Goal: Information Seeking & Learning: Learn about a topic

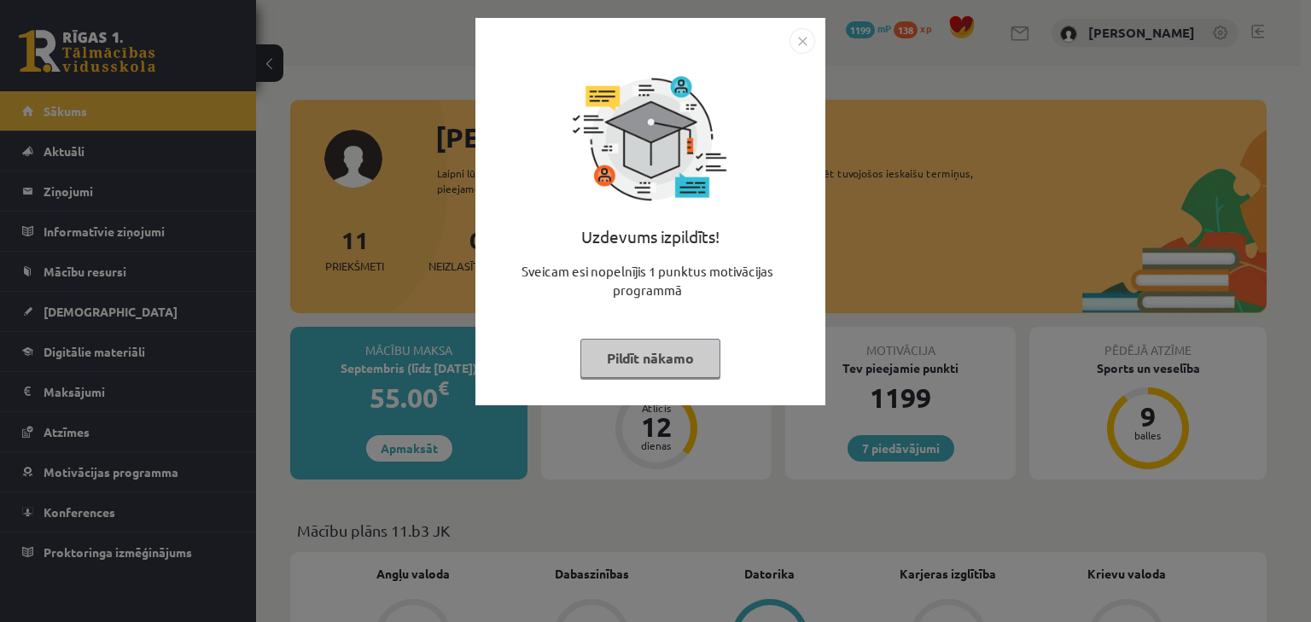
click at [683, 342] on button "Pildīt nākamo" at bounding box center [650, 358] width 140 height 39
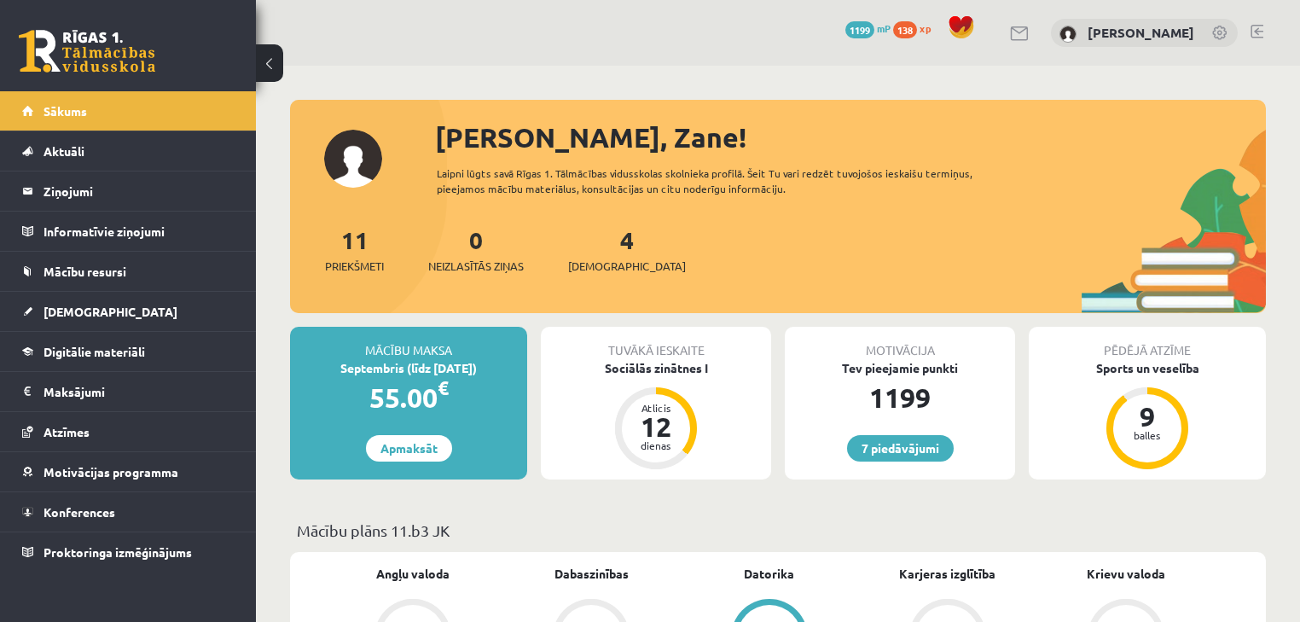
scroll to position [90, 0]
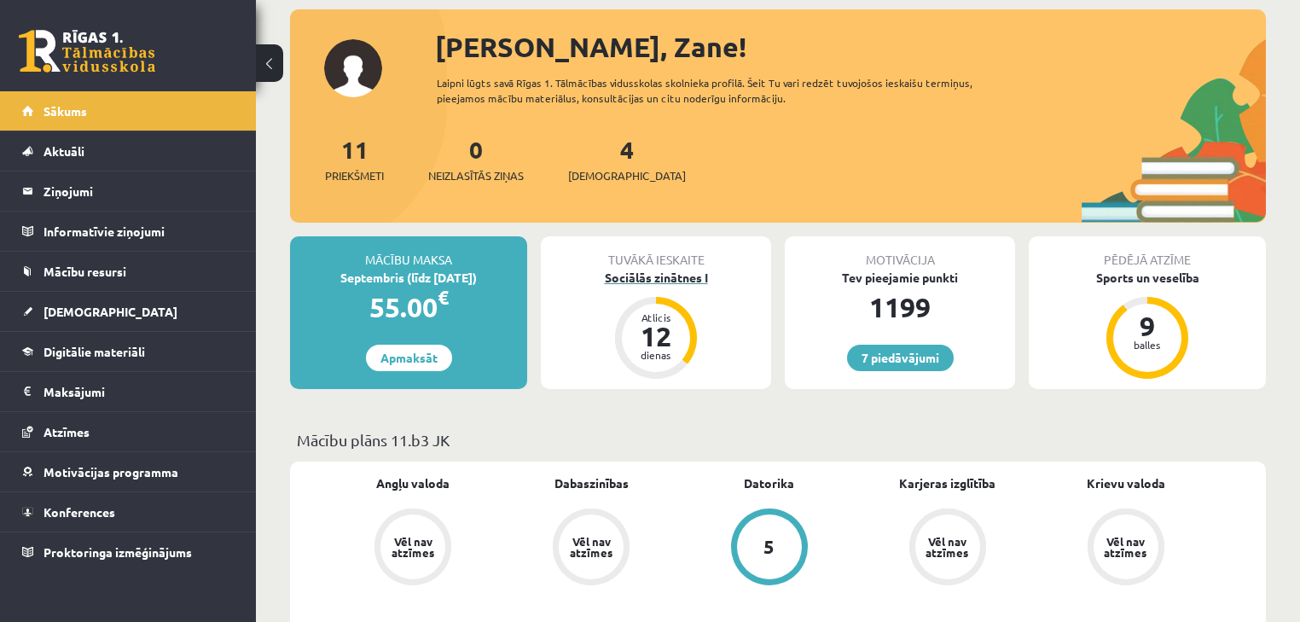
click at [683, 283] on div "Sociālās zinātnes I" at bounding box center [656, 278] width 230 height 18
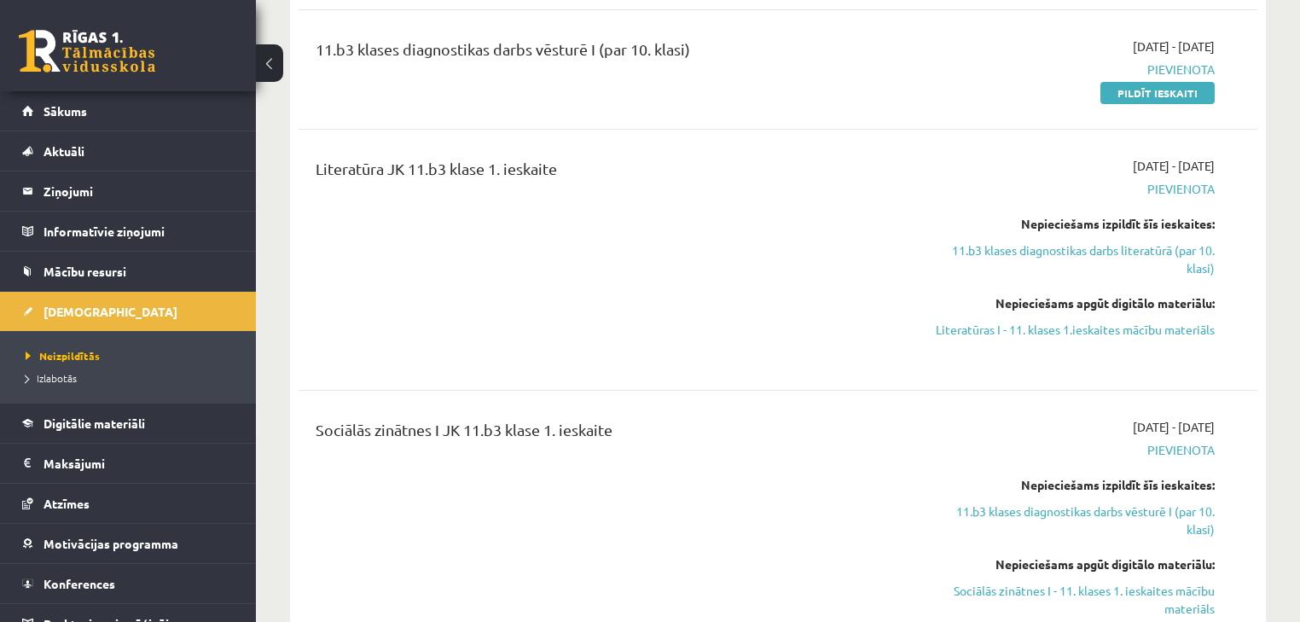
scroll to position [773, 0]
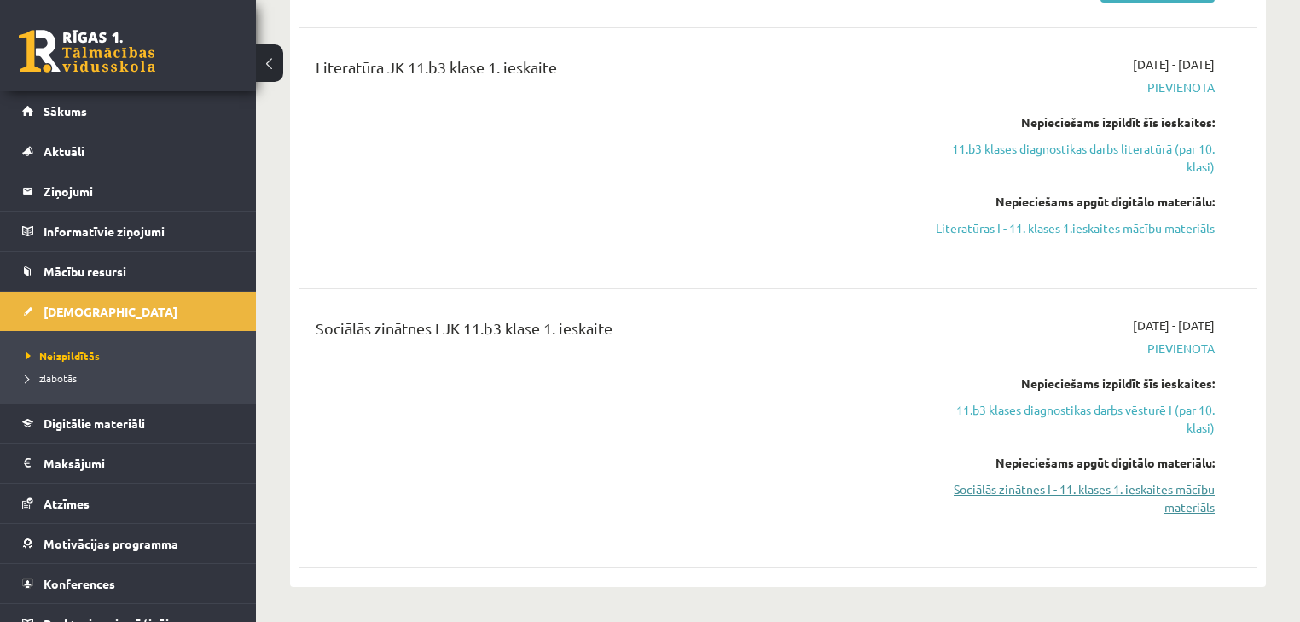
click at [1052, 495] on link "Sociālās zinātnes I - 11. klases 1. ieskaites mācību materiāls" at bounding box center [1074, 498] width 282 height 36
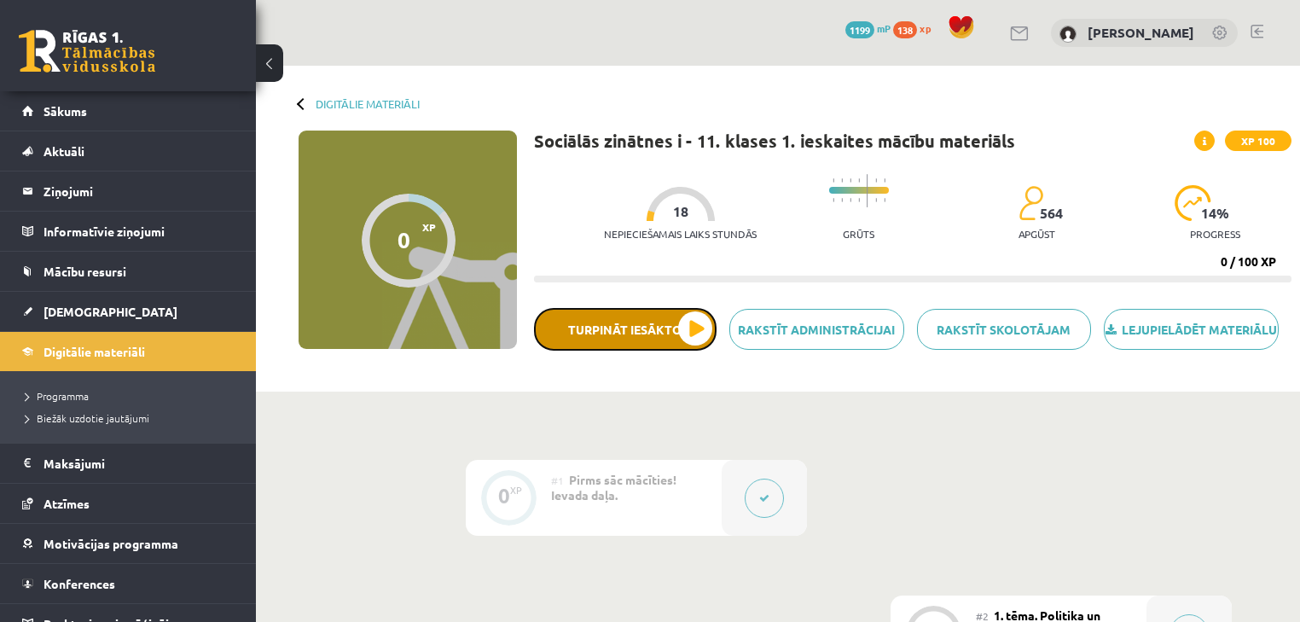
click at [666, 345] on button "Turpināt iesākto" at bounding box center [625, 329] width 183 height 43
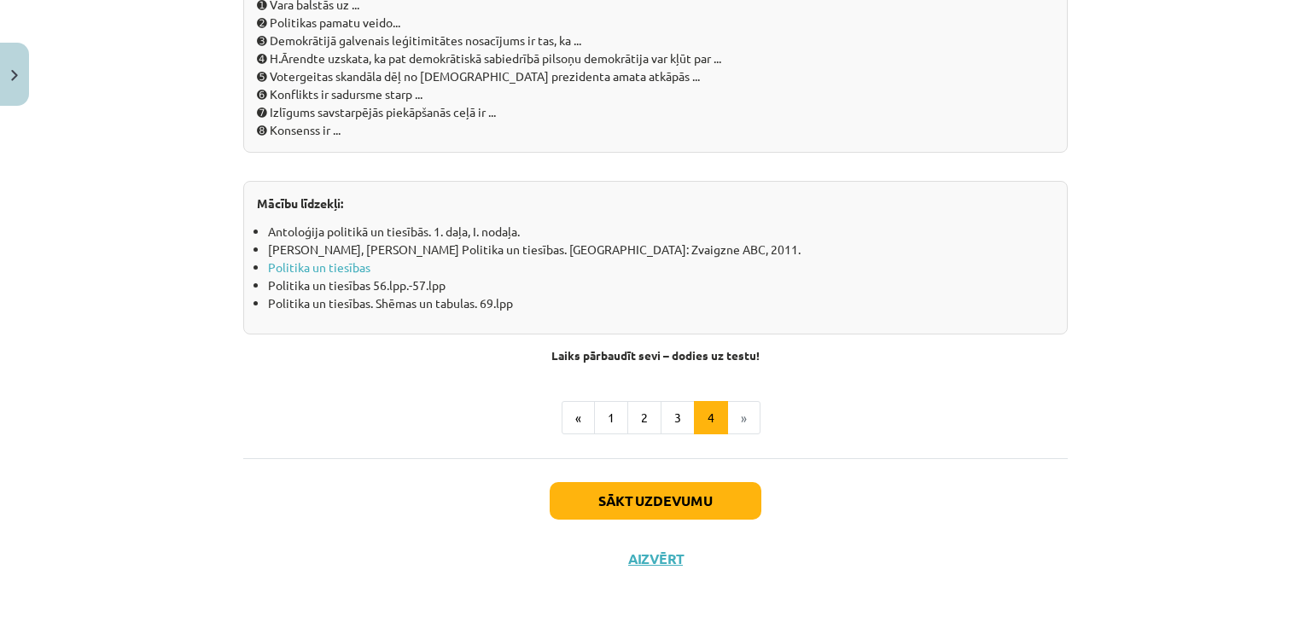
scroll to position [1918, 0]
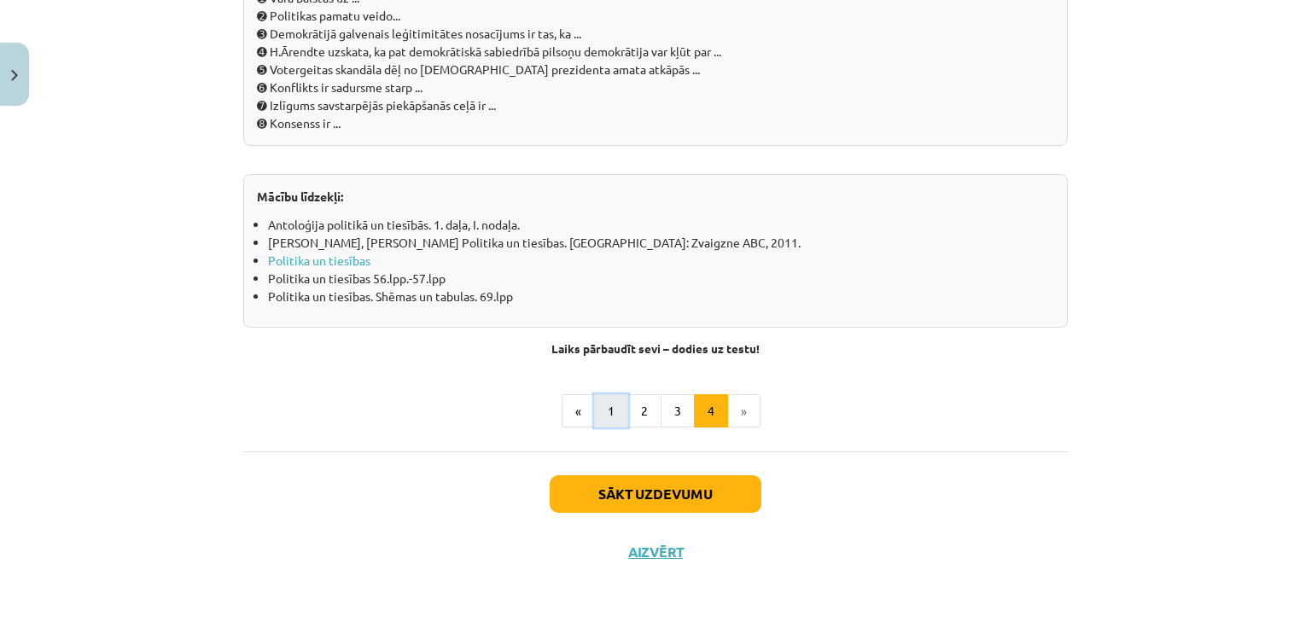
click at [597, 410] on button "1" at bounding box center [611, 411] width 34 height 34
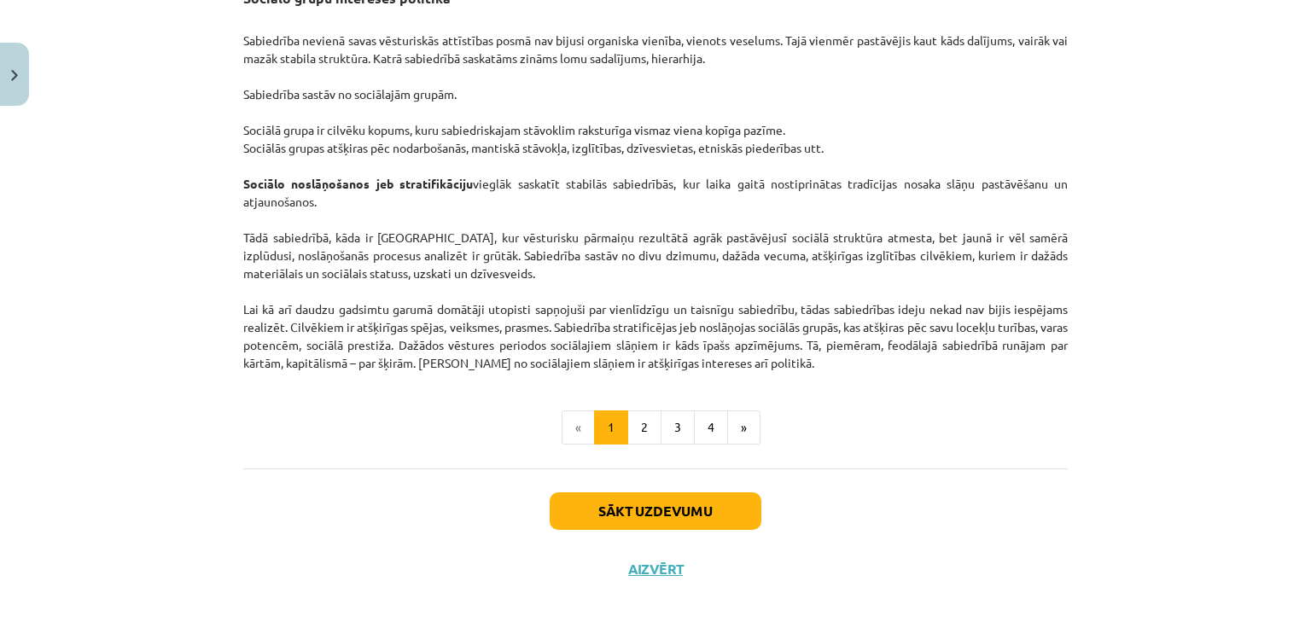
drag, startPoint x: 1080, startPoint y: 106, endPoint x: 1087, endPoint y: 185, distance: 79.6
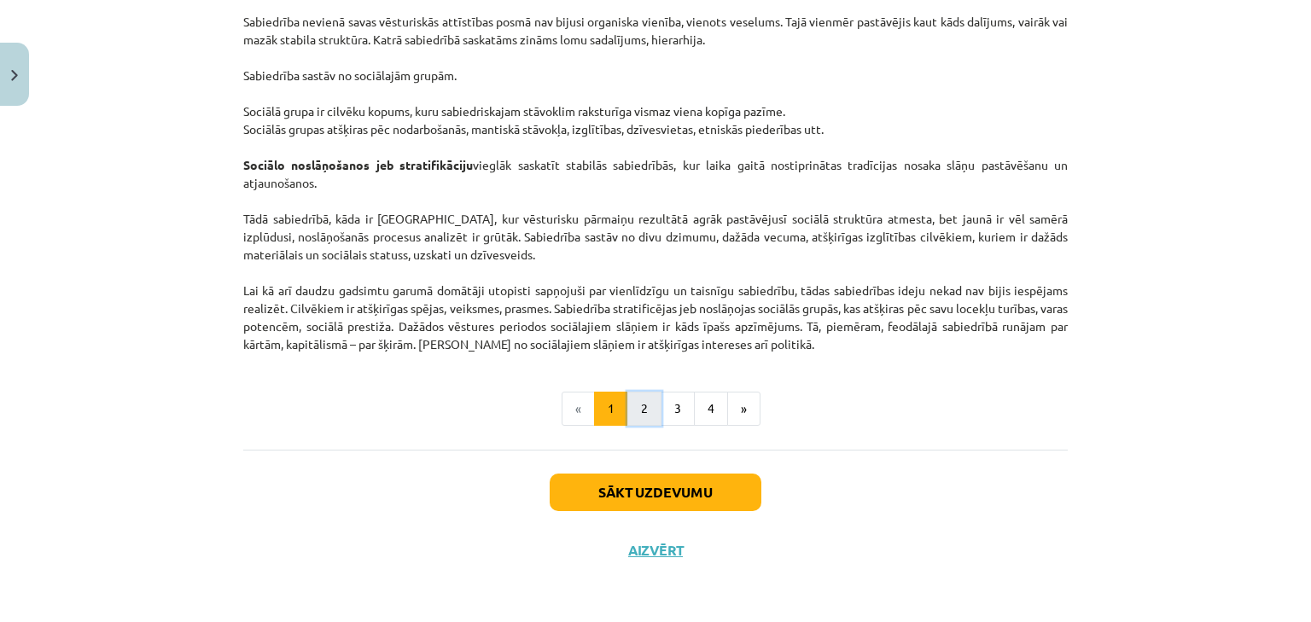
click at [636, 397] on button "2" at bounding box center [644, 409] width 34 height 34
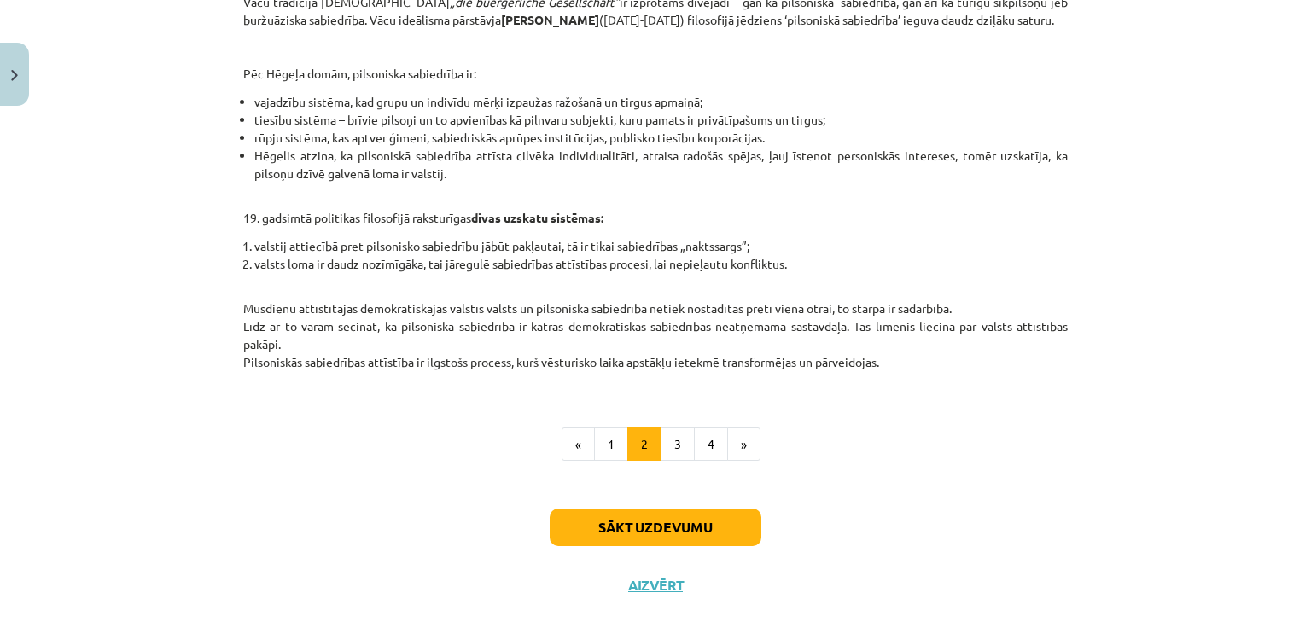
drag, startPoint x: 1076, startPoint y: 96, endPoint x: 1084, endPoint y: 177, distance: 81.4
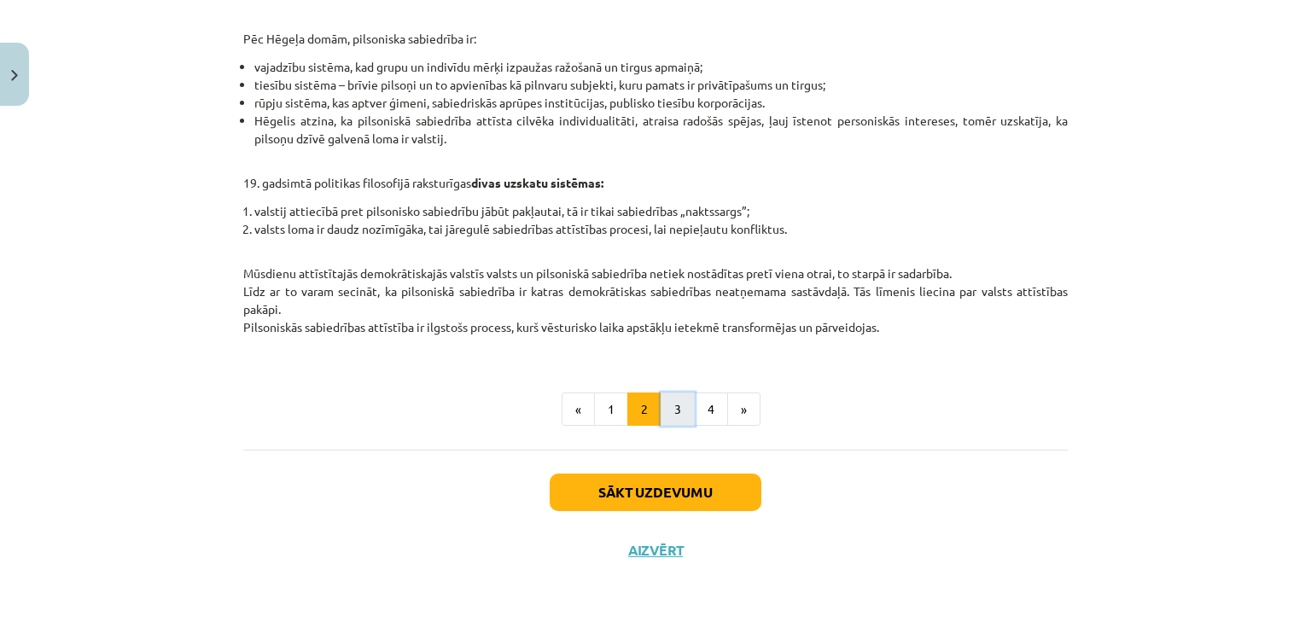
click at [679, 401] on button "3" at bounding box center [677, 410] width 34 height 34
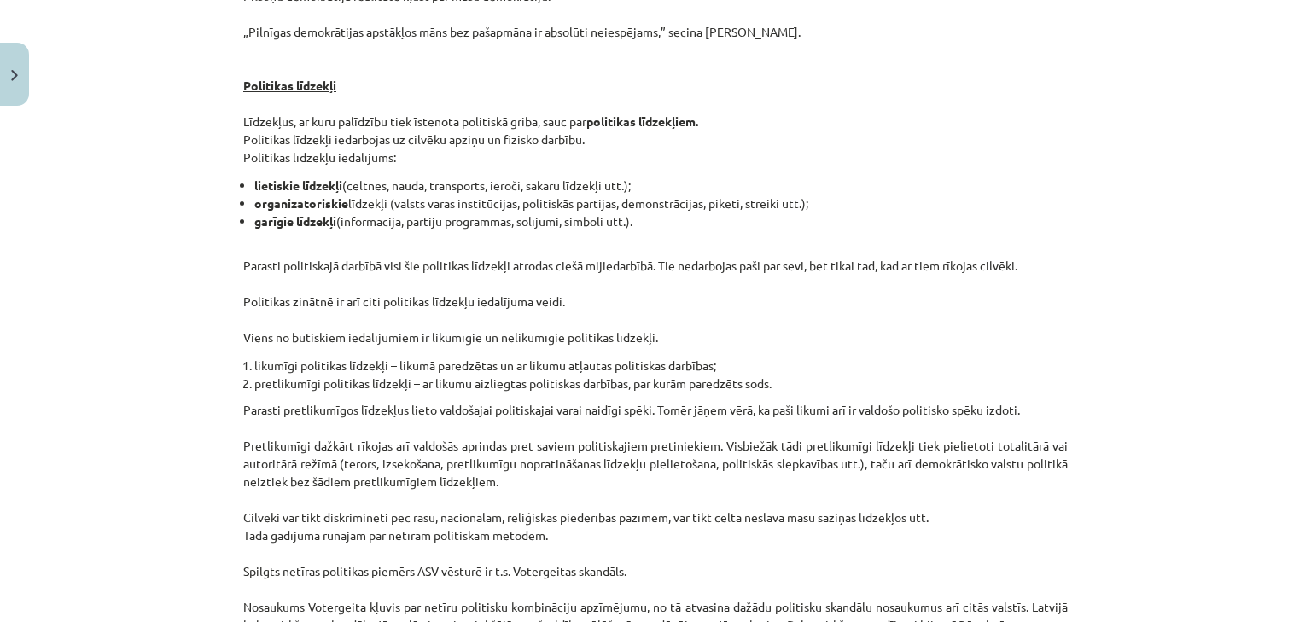
scroll to position [1322, 0]
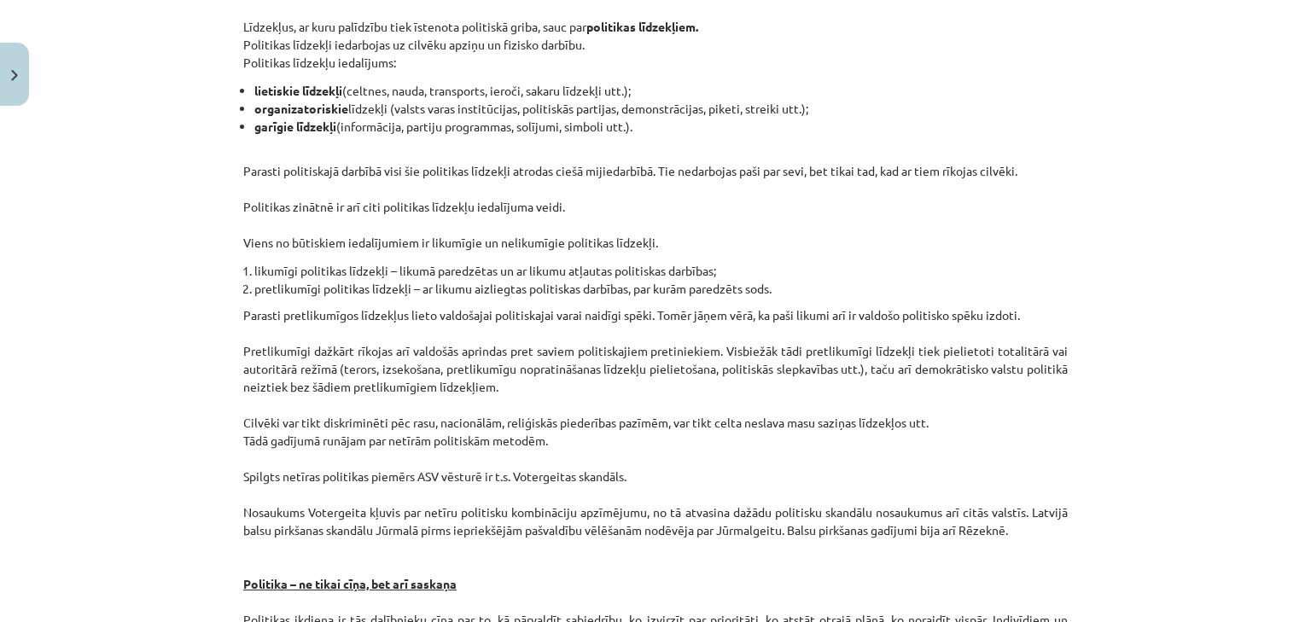
drag, startPoint x: 1056, startPoint y: 108, endPoint x: 1061, endPoint y: 183, distance: 75.3
drag, startPoint x: 1061, startPoint y: 183, endPoint x: 1076, endPoint y: 110, distance: 75.0
click at [1076, 110] on div "Mācību tēma: Sociālās zinātnes i - 11. klases 1. ieskaites mācību materiāls #2 …" at bounding box center [655, 311] width 1311 height 622
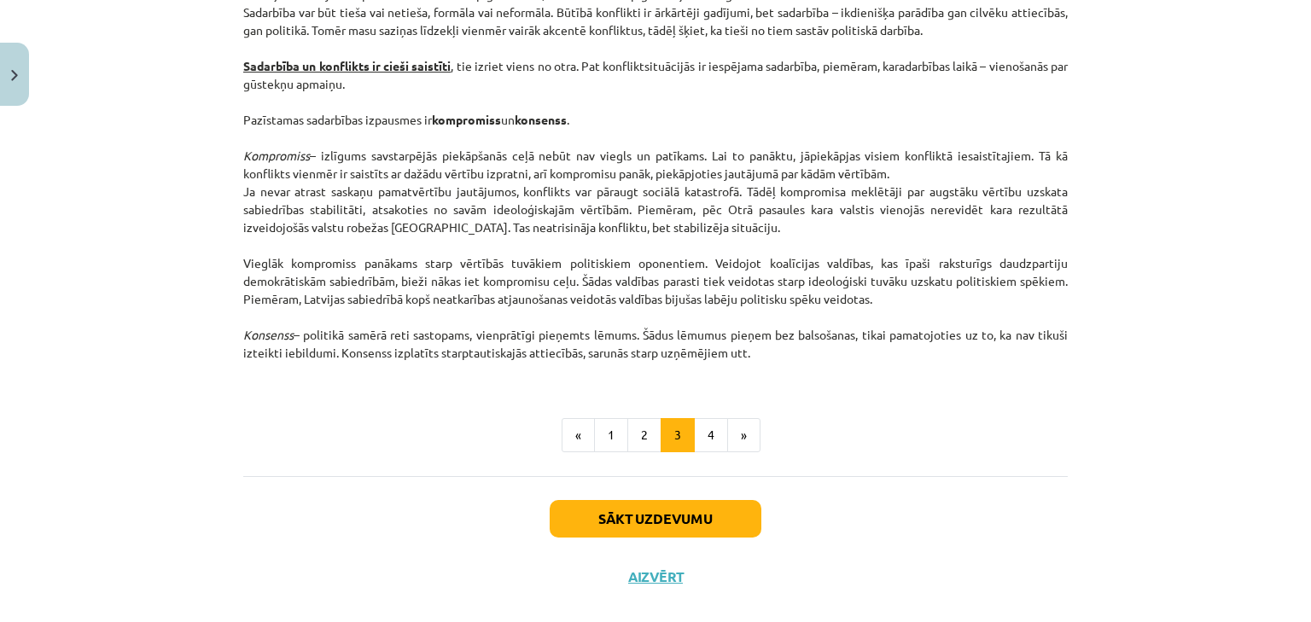
scroll to position [2259, 0]
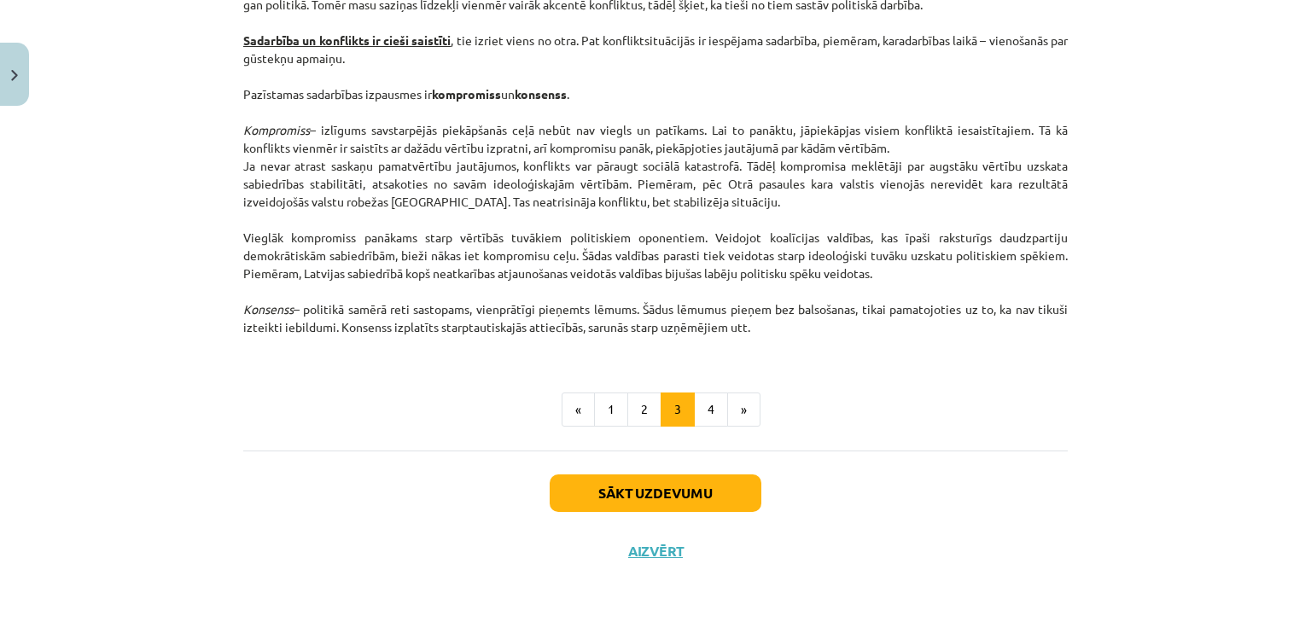
drag, startPoint x: 1076, startPoint y: 110, endPoint x: 1076, endPoint y: 185, distance: 75.1
click at [718, 399] on button "4" at bounding box center [711, 410] width 34 height 34
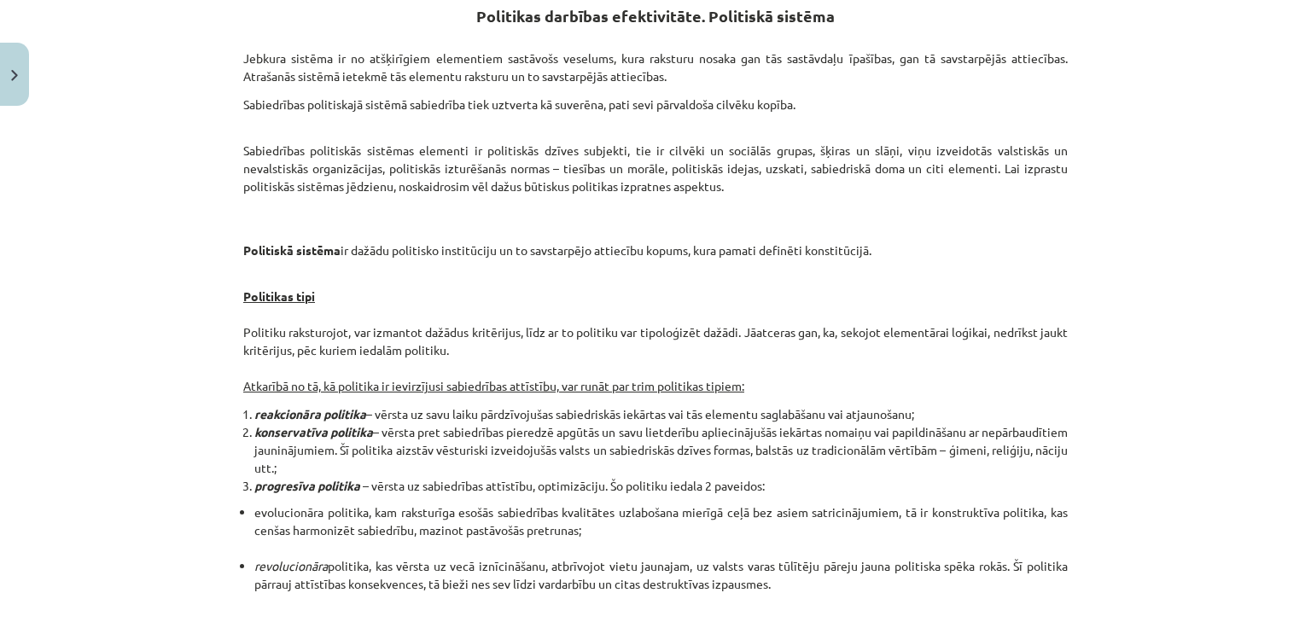
scroll to position [375, 0]
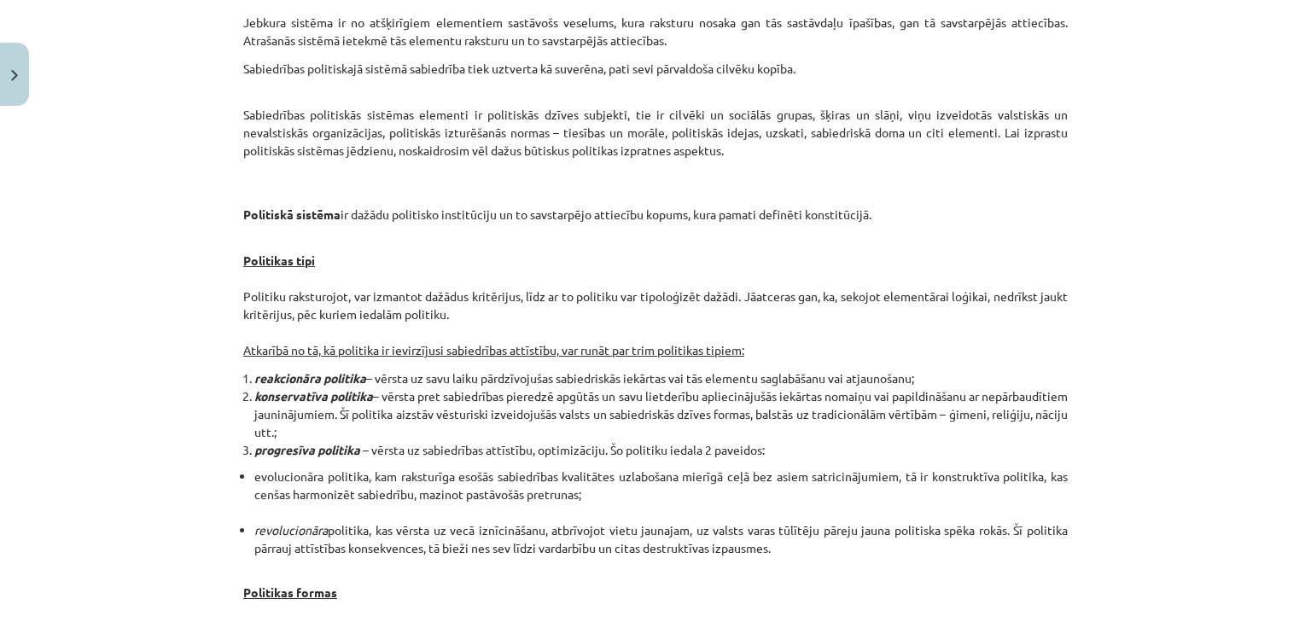
drag, startPoint x: 1110, startPoint y: 126, endPoint x: 1107, endPoint y: 201, distance: 74.3
drag, startPoint x: 1107, startPoint y: 201, endPoint x: 1160, endPoint y: 105, distance: 109.6
click at [1160, 105] on div "Mācību tēma: Sociālās zinātnes i - 11. klases 1. ieskaites mācību materiāls #2 …" at bounding box center [655, 311] width 1311 height 622
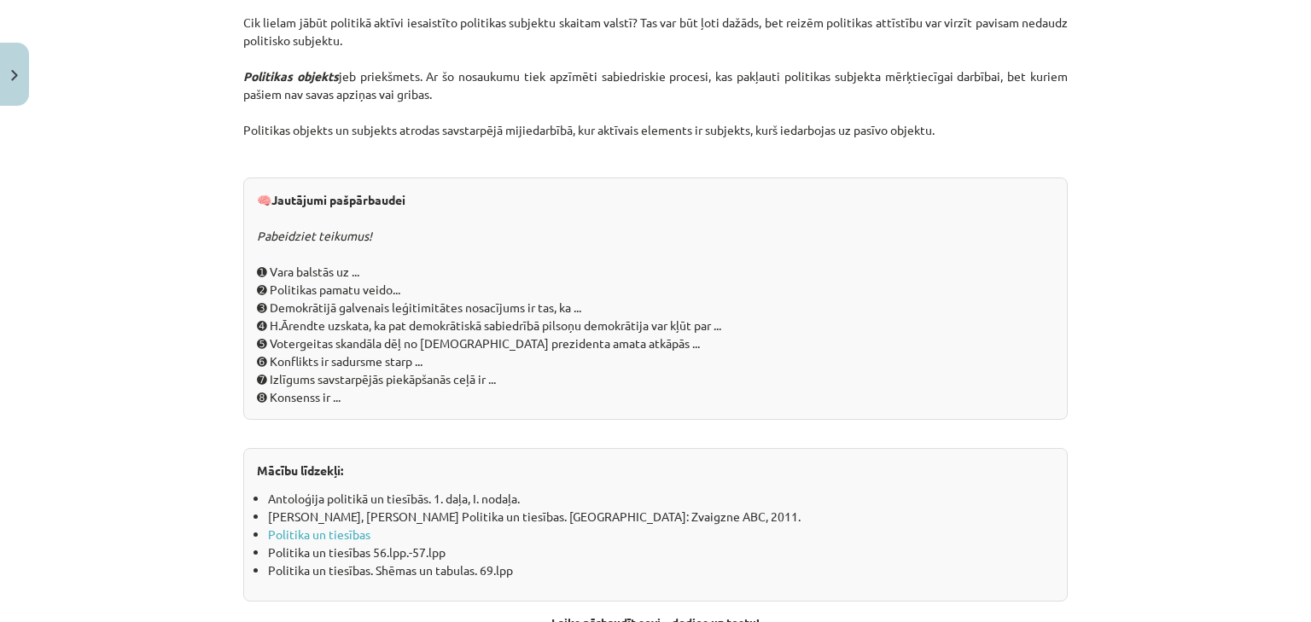
scroll to position [1918, 0]
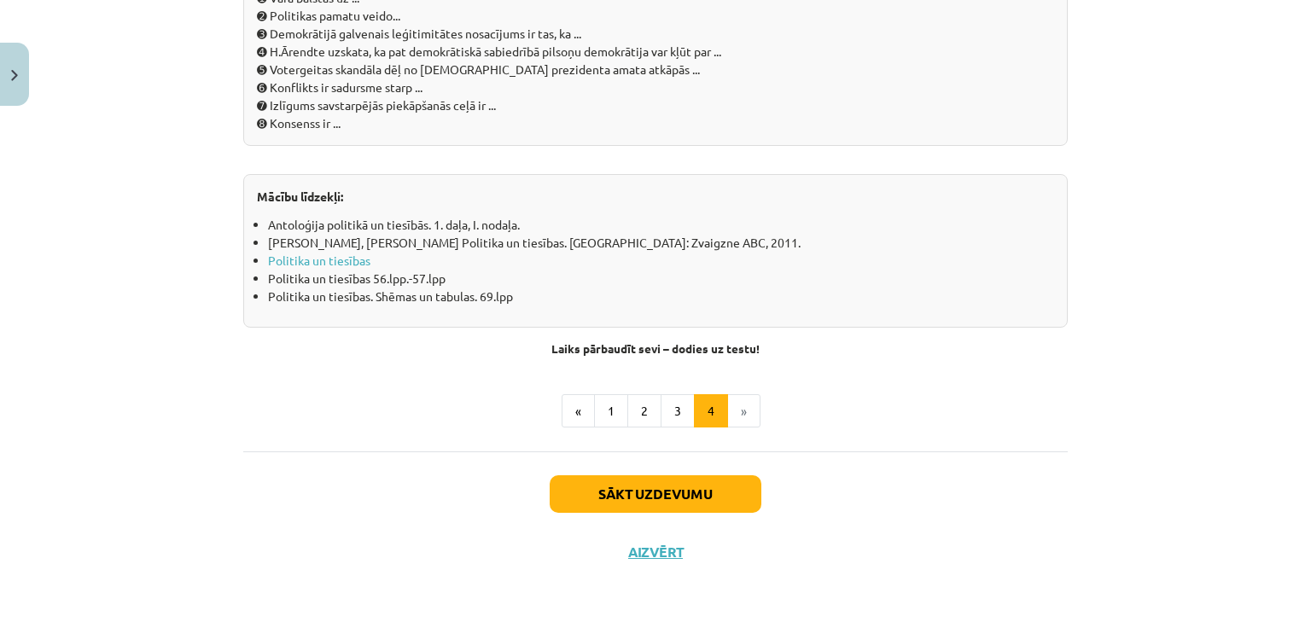
drag, startPoint x: 1160, startPoint y: 105, endPoint x: 1154, endPoint y: 259, distance: 154.6
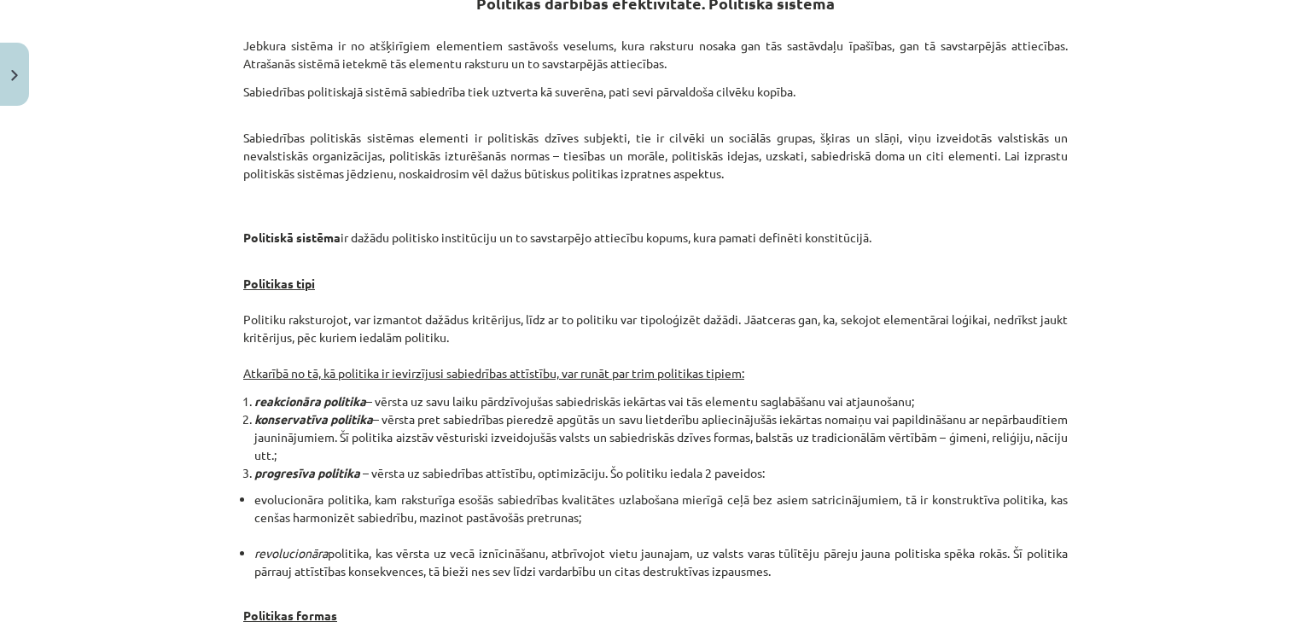
scroll to position [348, 0]
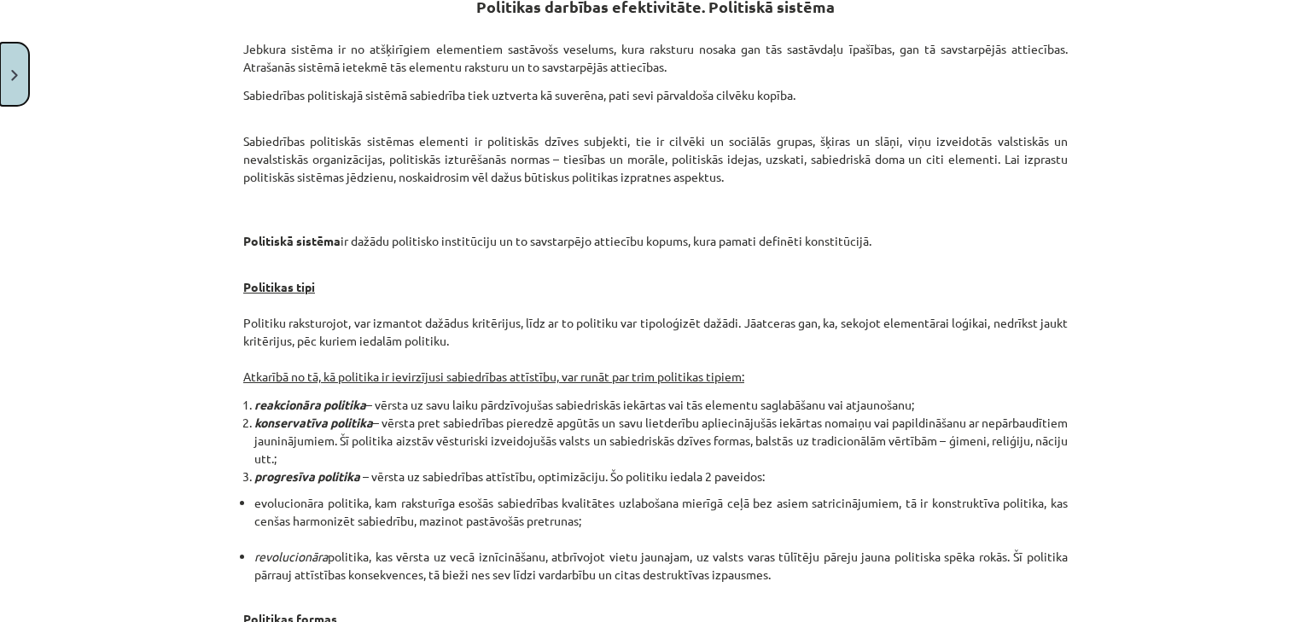
click at [14, 96] on button "Close" at bounding box center [14, 74] width 29 height 63
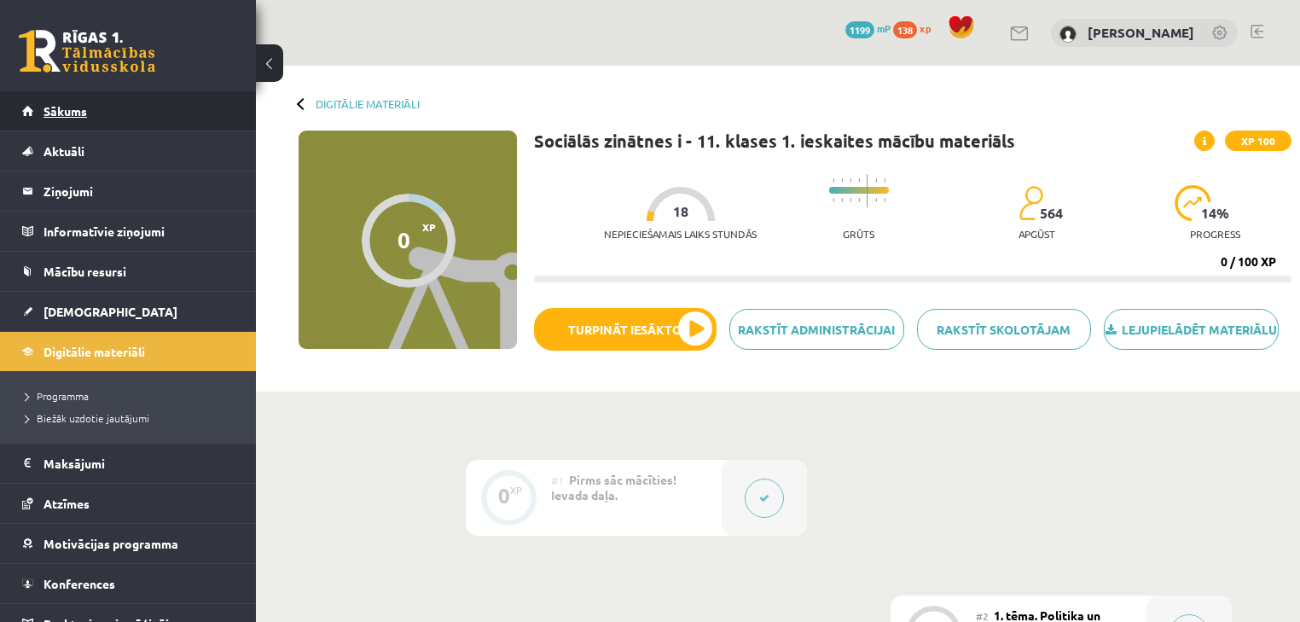
click at [79, 112] on span "Sākums" at bounding box center [66, 110] width 44 height 15
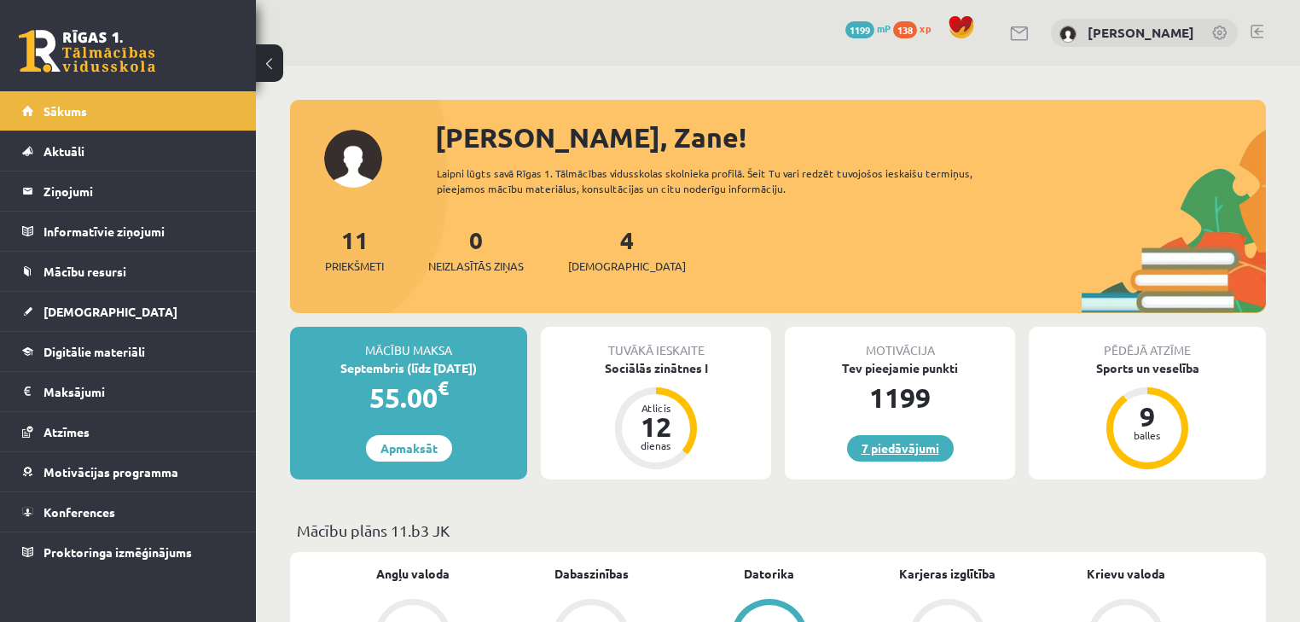
click at [898, 439] on link "7 piedāvājumi" at bounding box center [900, 448] width 107 height 26
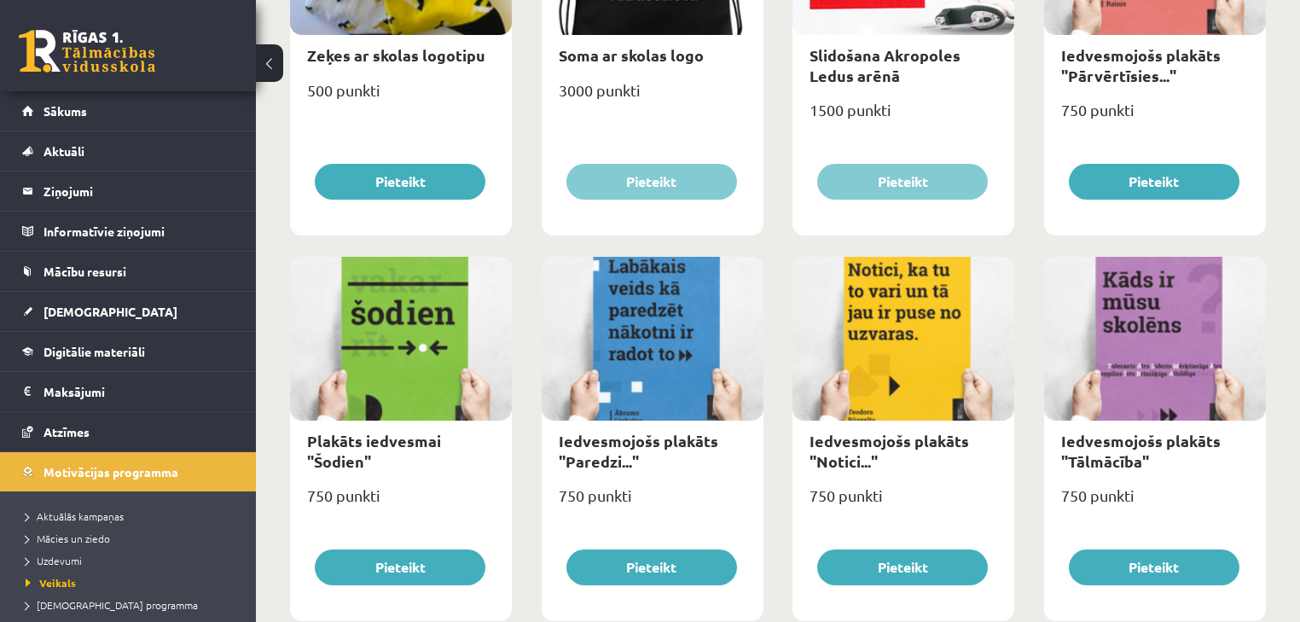
scroll to position [1591, 0]
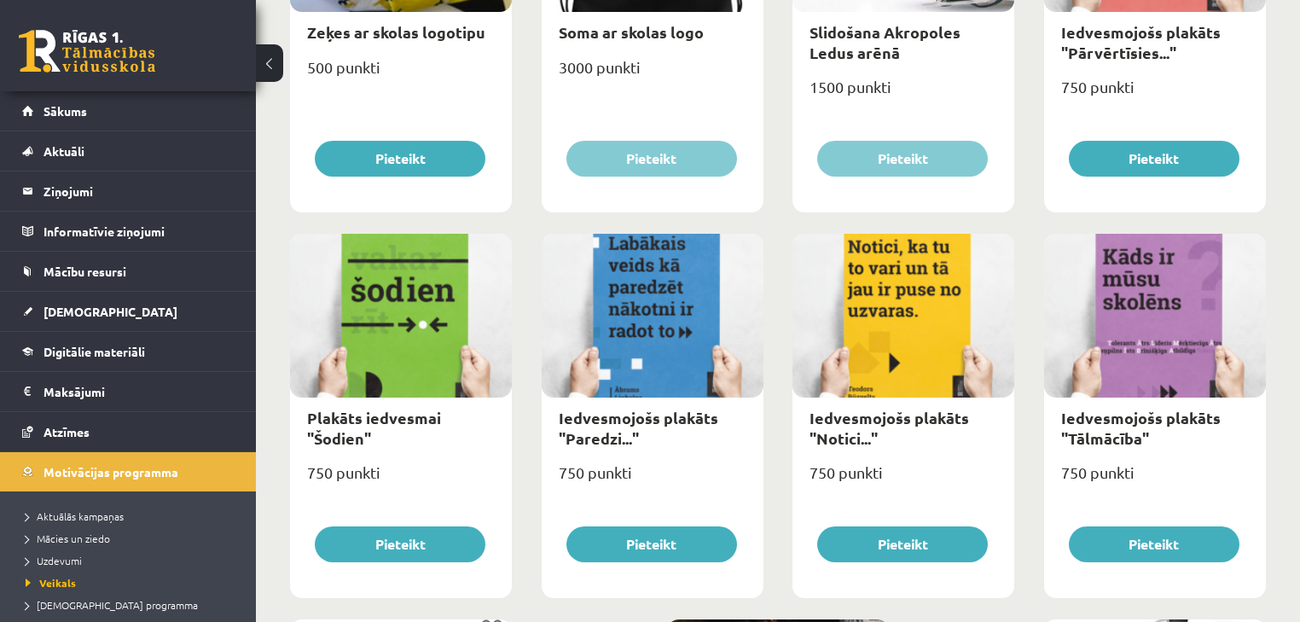
drag, startPoint x: 959, startPoint y: 290, endPoint x: 1018, endPoint y: 218, distance: 92.8
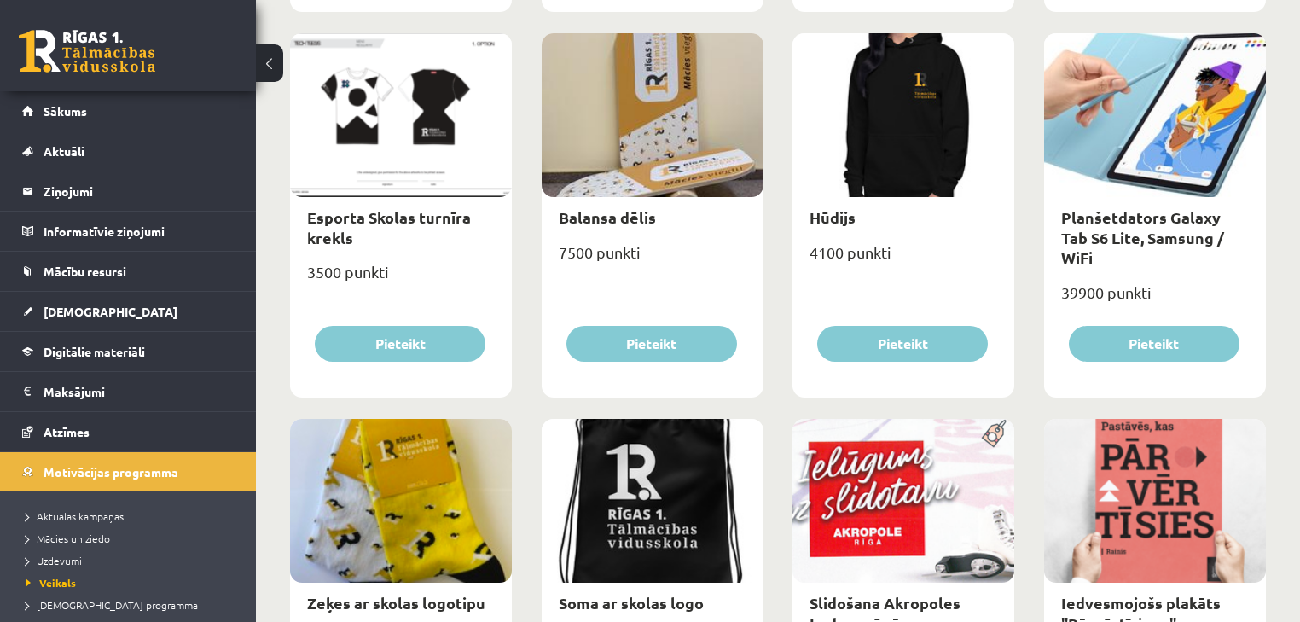
drag, startPoint x: 1015, startPoint y: 148, endPoint x: 1021, endPoint y: 92, distance: 56.5
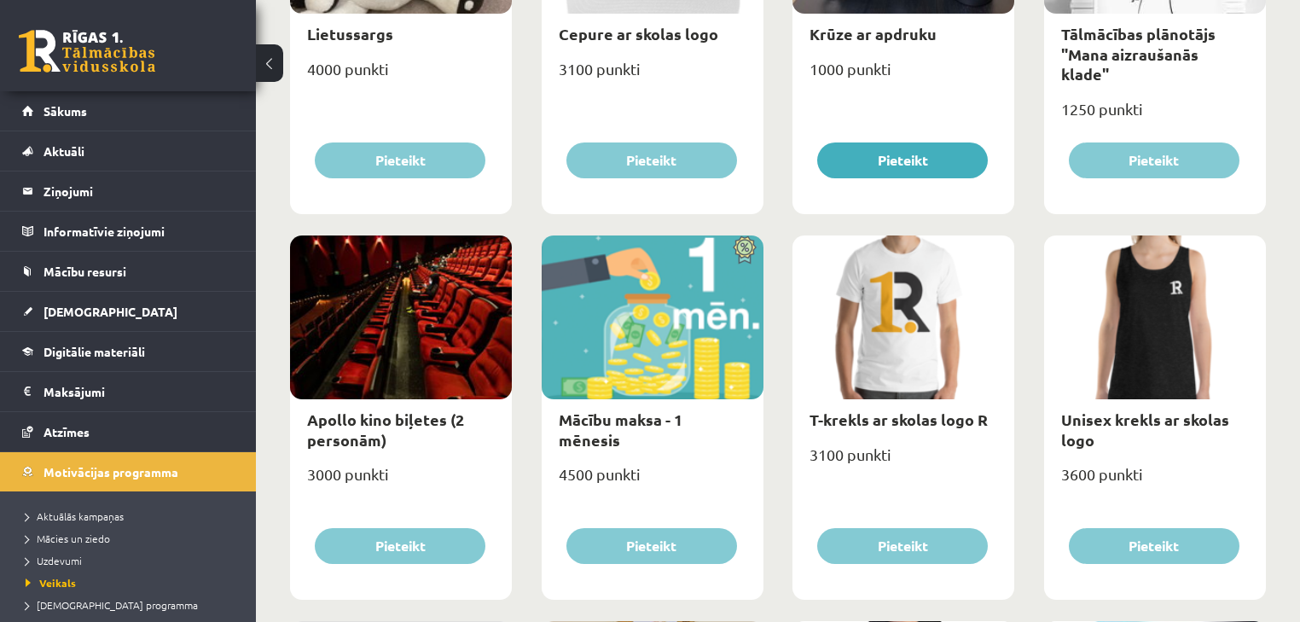
drag, startPoint x: 1021, startPoint y: 92, endPoint x: 1017, endPoint y: 23, distance: 69.2
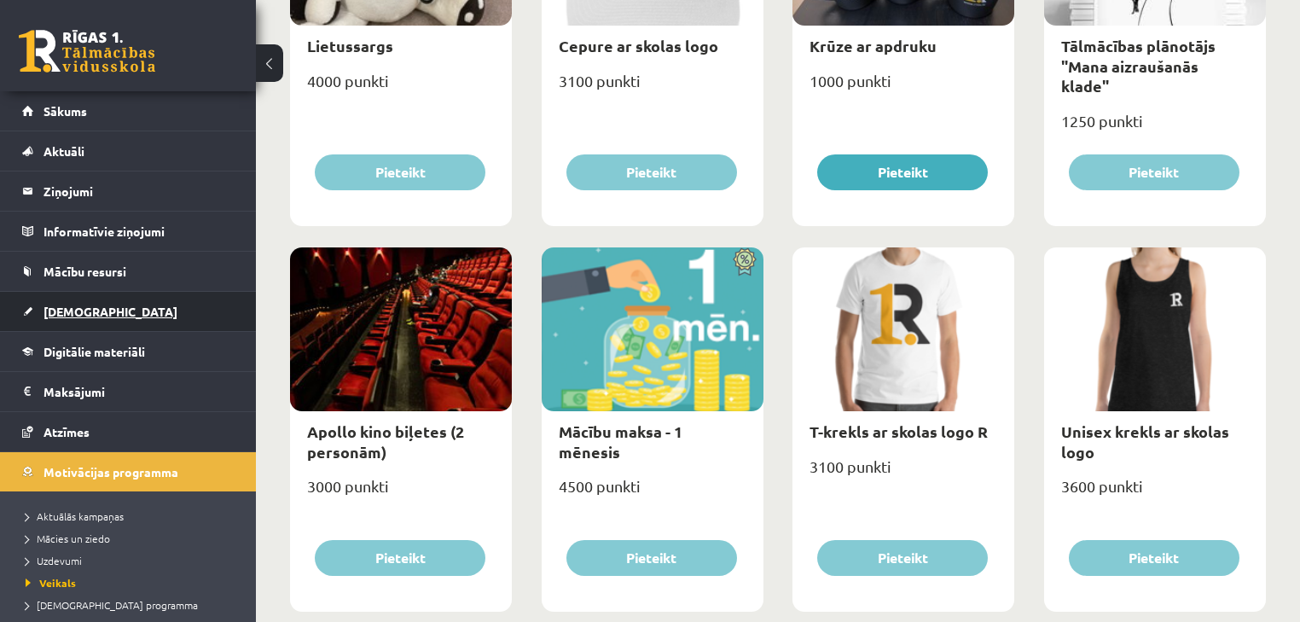
scroll to position [425, 0]
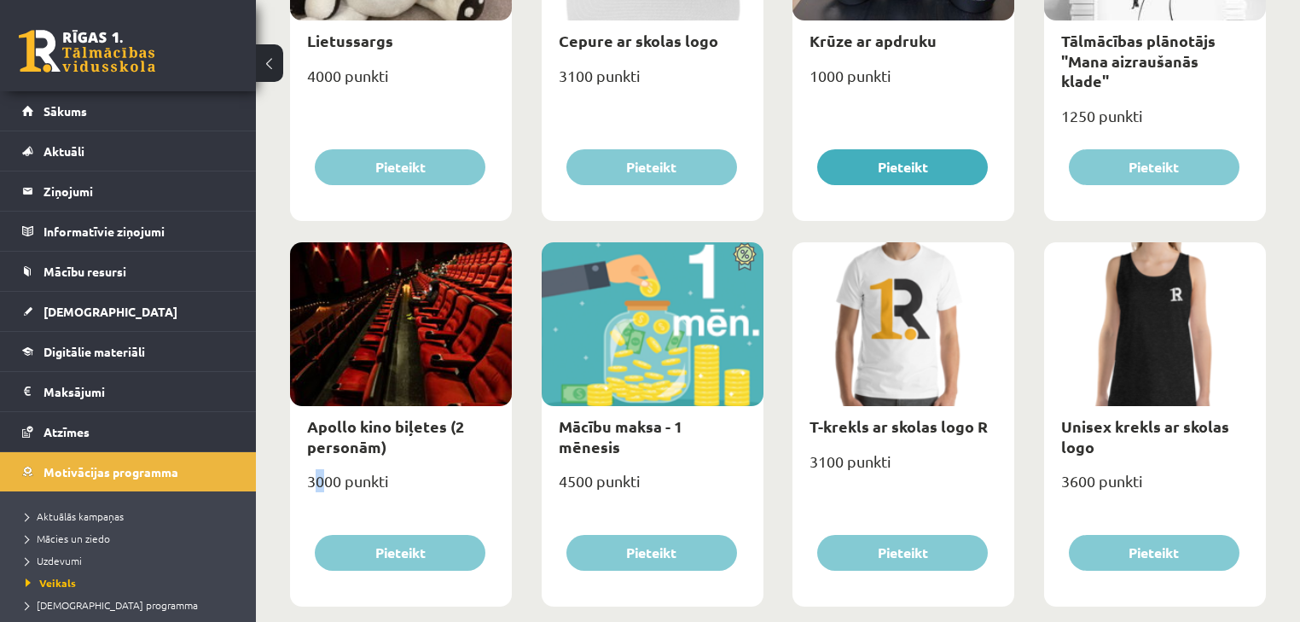
drag, startPoint x: 317, startPoint y: 479, endPoint x: 328, endPoint y: 479, distance: 11.1
click at [328, 479] on div "3000 punkti" at bounding box center [401, 488] width 222 height 43
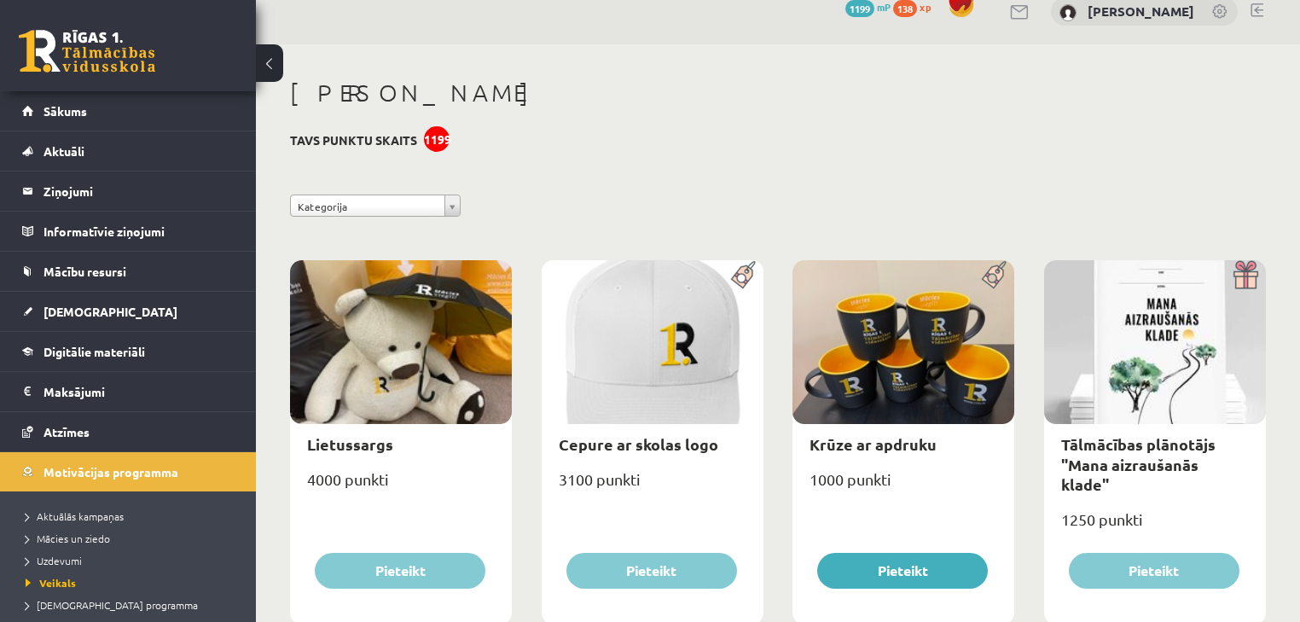
scroll to position [0, 0]
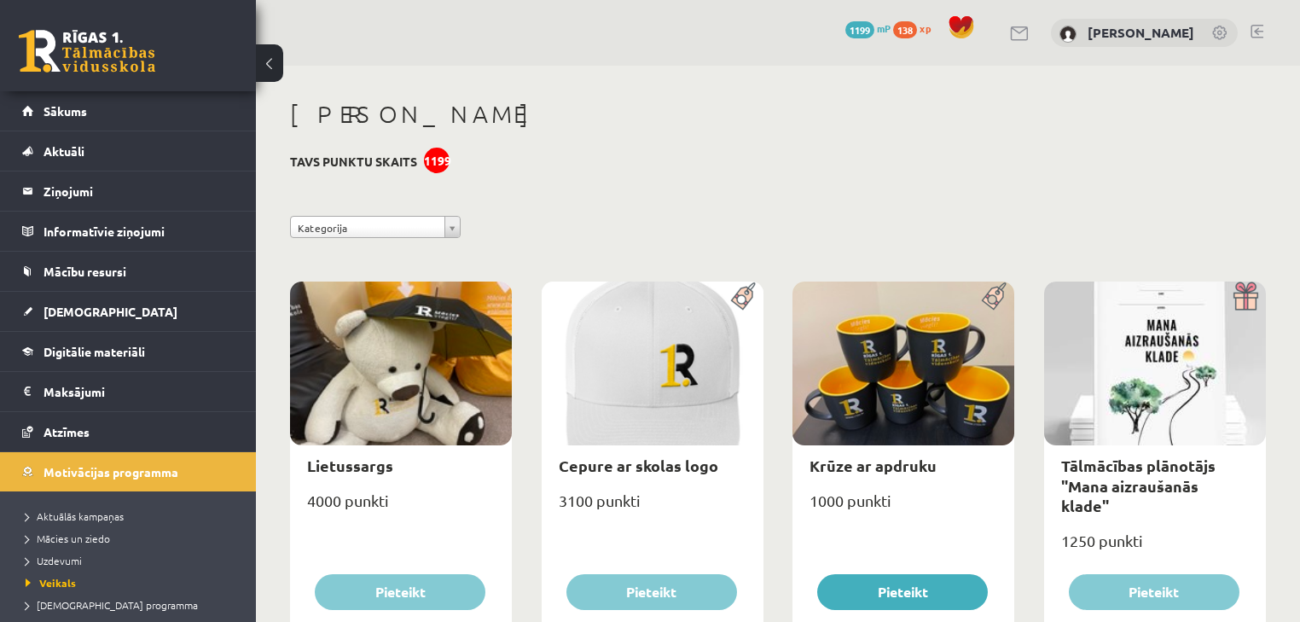
drag, startPoint x: 525, startPoint y: 437, endPoint x: 515, endPoint y: 364, distance: 73.2
drag, startPoint x: 419, startPoint y: 166, endPoint x: 464, endPoint y: 154, distance: 46.8
click at [113, 116] on link "Sākums" at bounding box center [128, 110] width 212 height 39
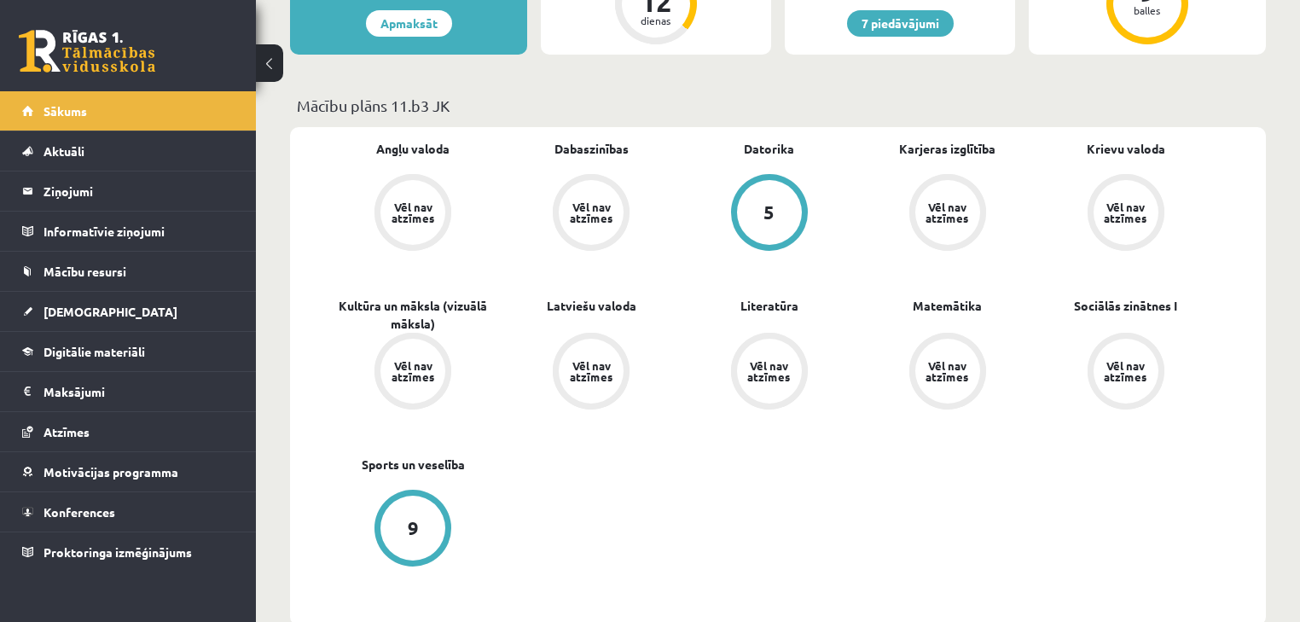
scroll to position [455, 0]
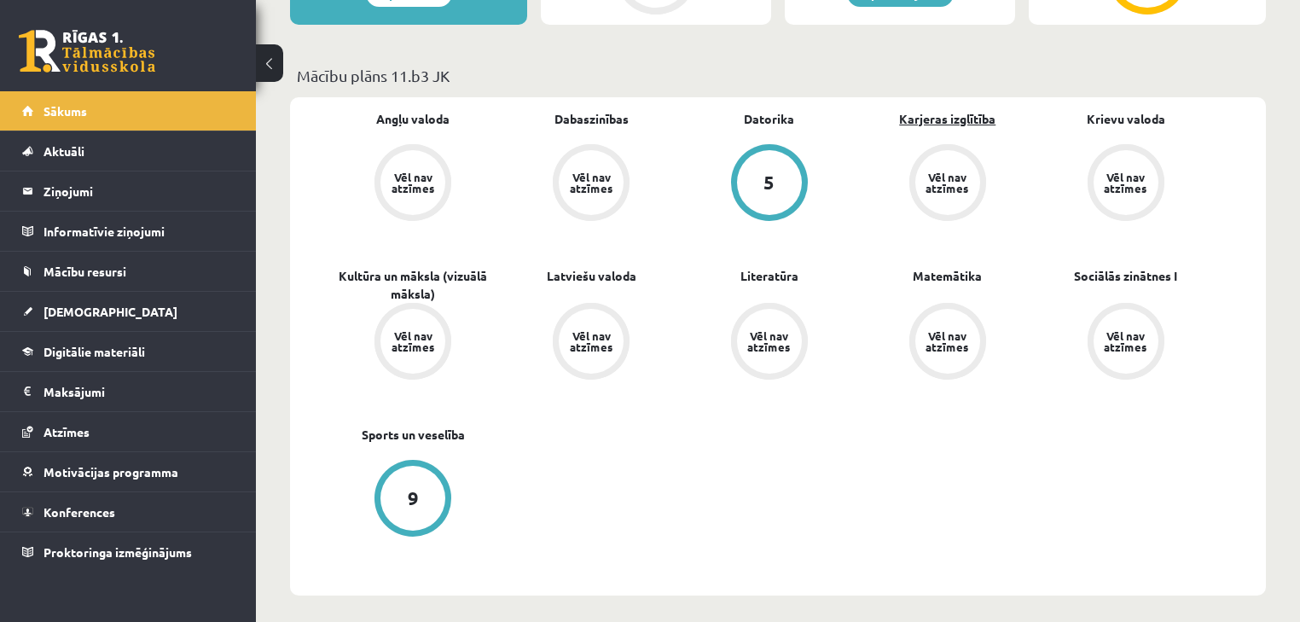
click at [959, 119] on link "Karjeras izglītība" at bounding box center [947, 119] width 96 height 18
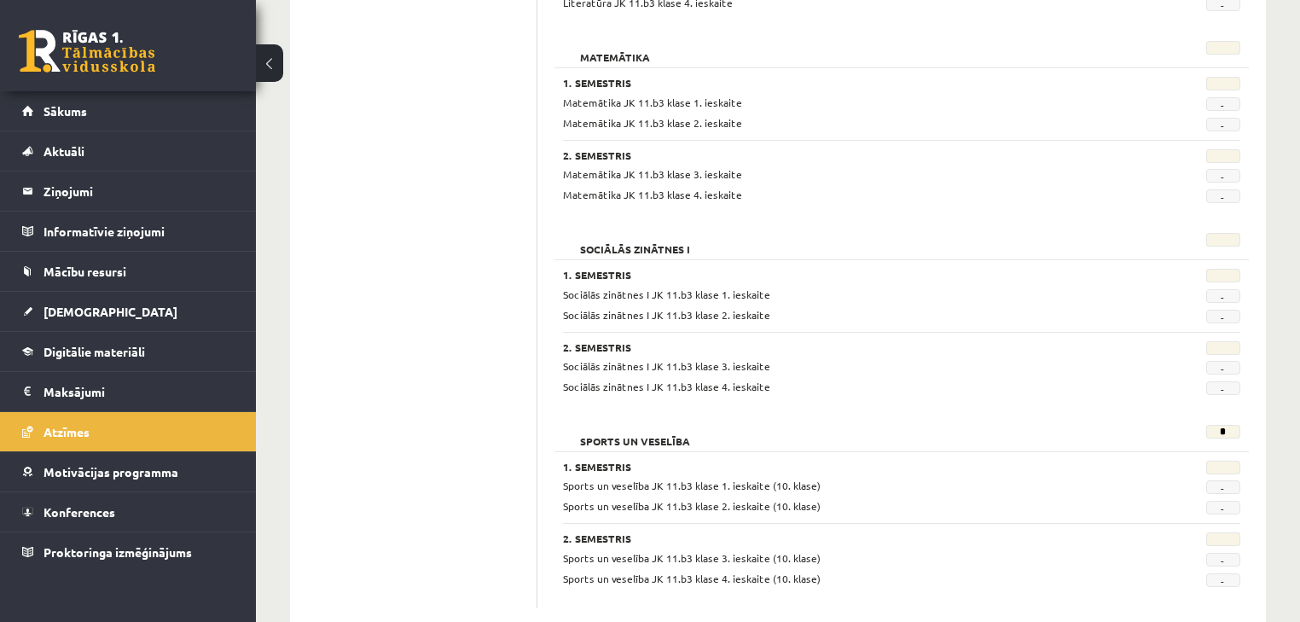
scroll to position [1570, 0]
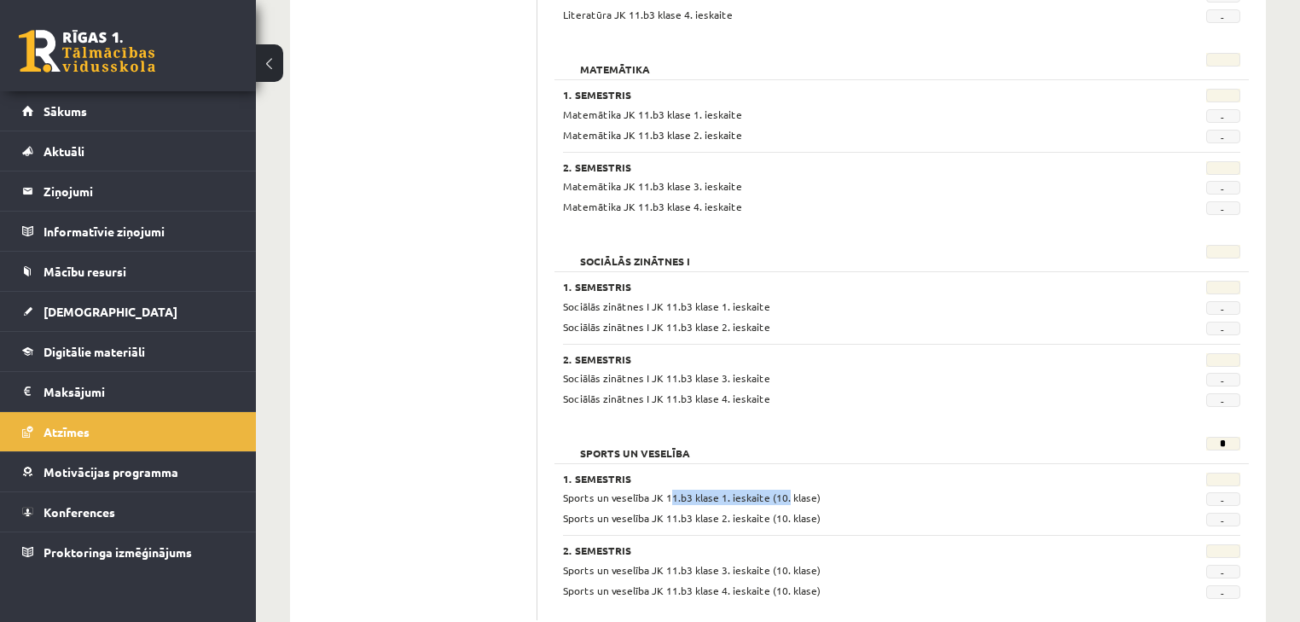
drag, startPoint x: 663, startPoint y: 498, endPoint x: 782, endPoint y: 498, distance: 118.6
click at [782, 498] on span "Sports un veselība JK 11.b3 klase 1. ieskaite (10. klase)" at bounding box center [692, 498] width 258 height 14
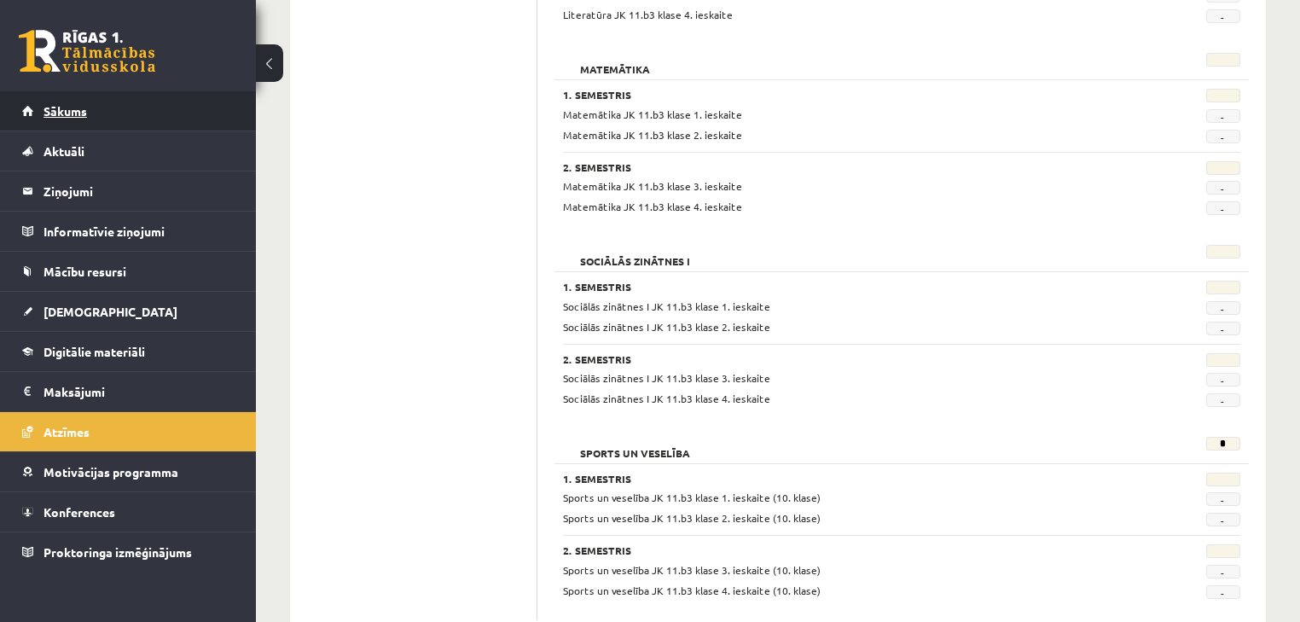
click at [73, 97] on link "Sākums" at bounding box center [128, 110] width 212 height 39
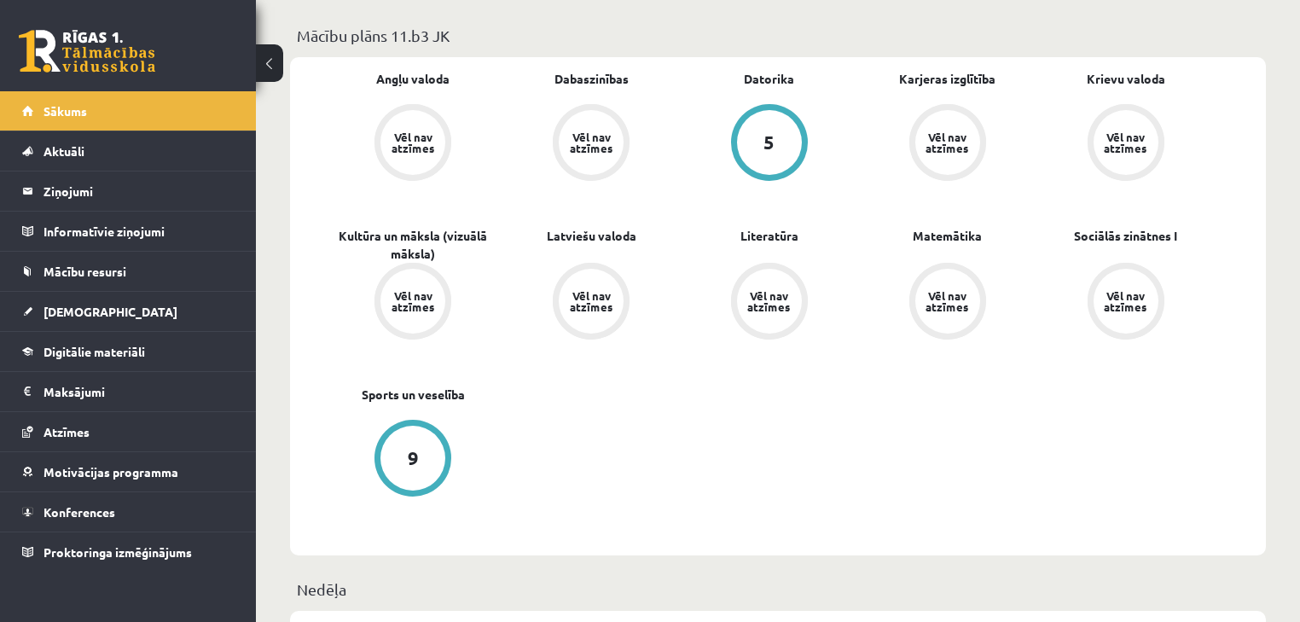
scroll to position [500, 0]
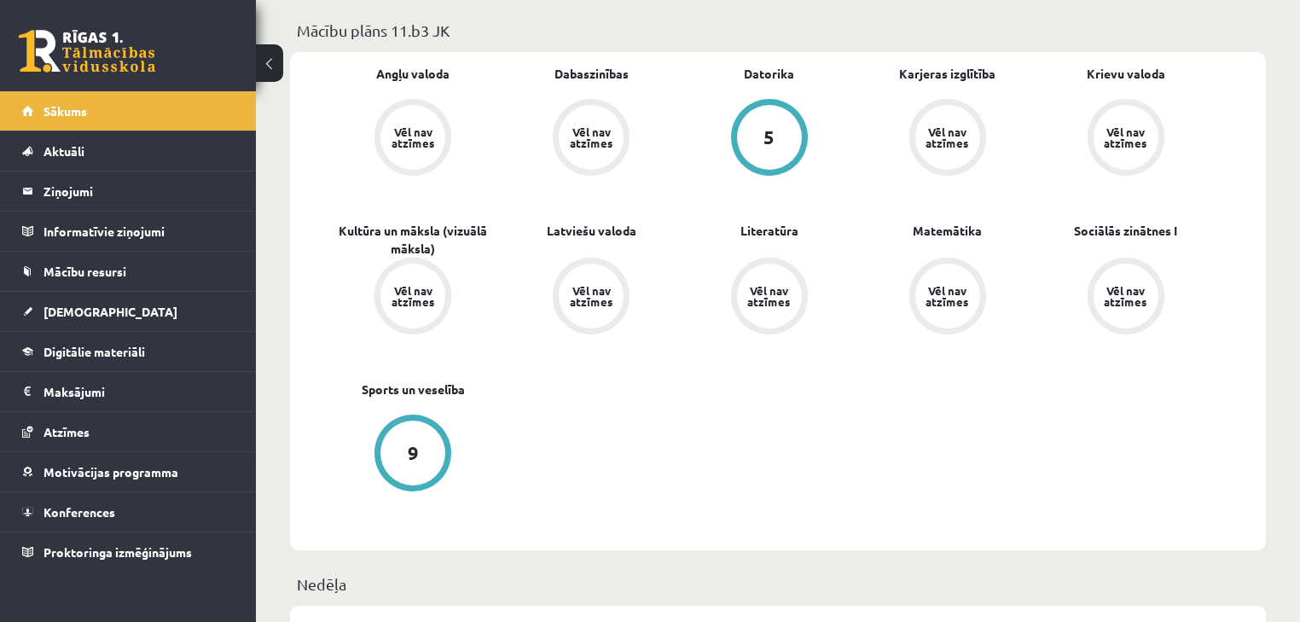
drag, startPoint x: 418, startPoint y: 379, endPoint x: 414, endPoint y: 393, distance: 14.3
click at [417, 381] on div "Angļu valoda Vēl nav atzīmes Dabaszinības Vēl nav atzīmes [GEOGRAPHIC_DATA] 5 K…" at bounding box center [769, 301] width 891 height 473
click at [414, 393] on link "Sports un veselība" at bounding box center [413, 390] width 103 height 18
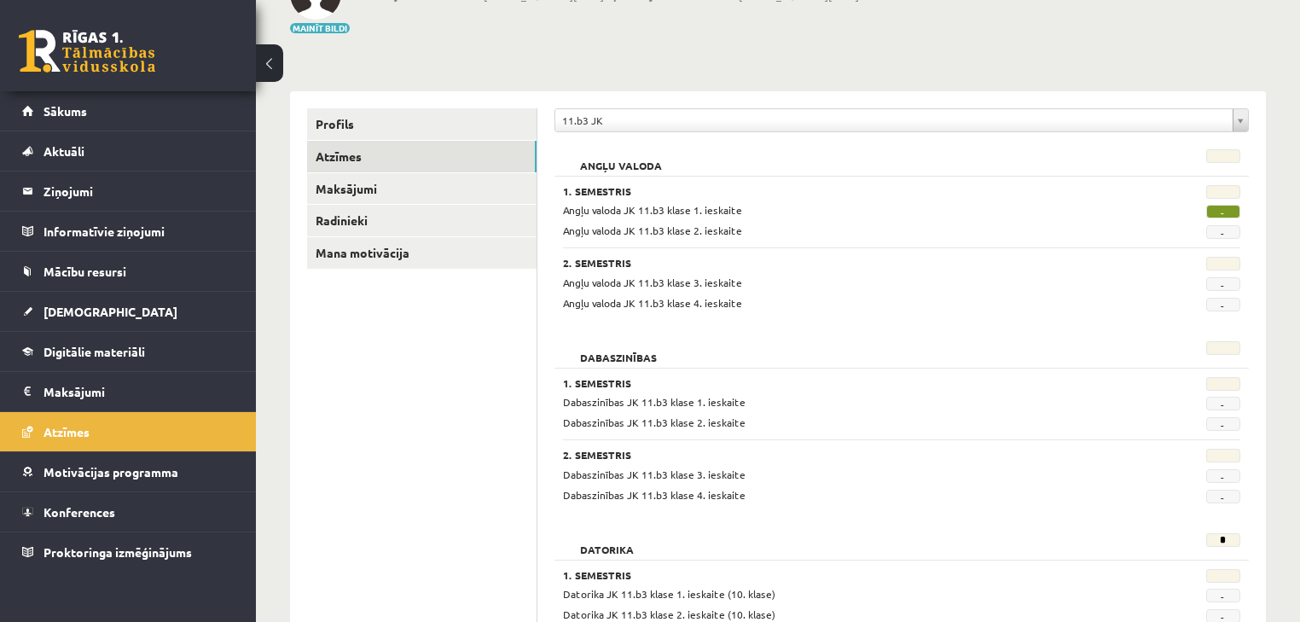
scroll to position [137, 0]
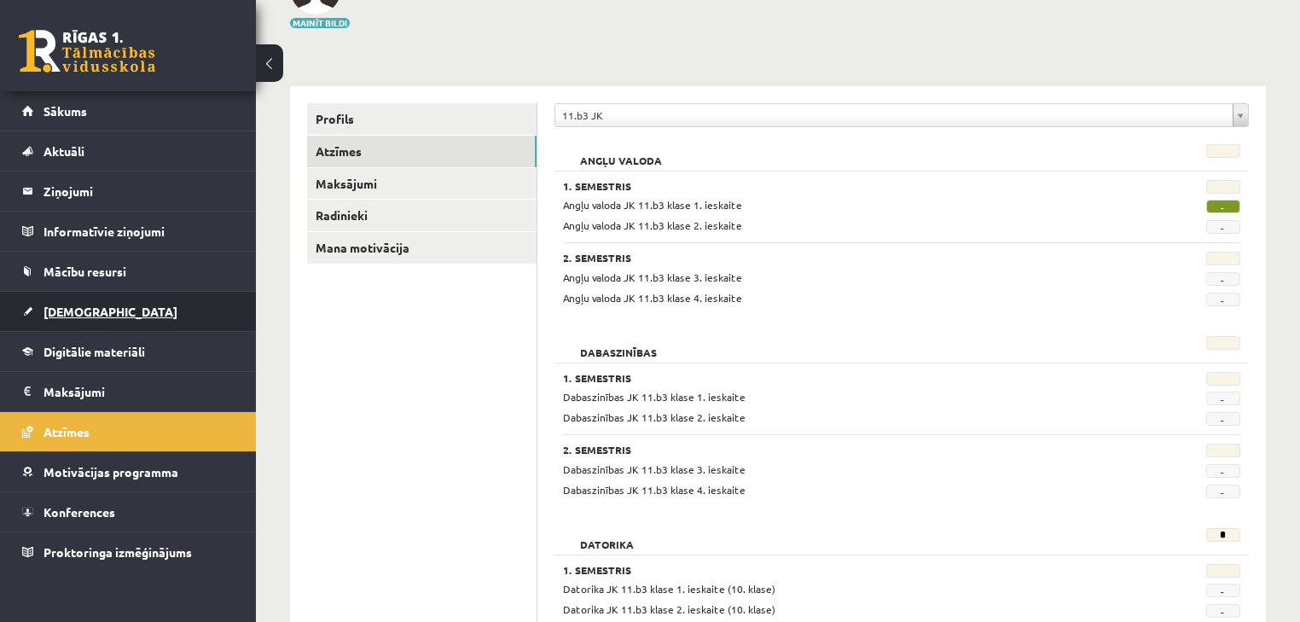
click at [93, 311] on span "[DEMOGRAPHIC_DATA]" at bounding box center [111, 311] width 134 height 15
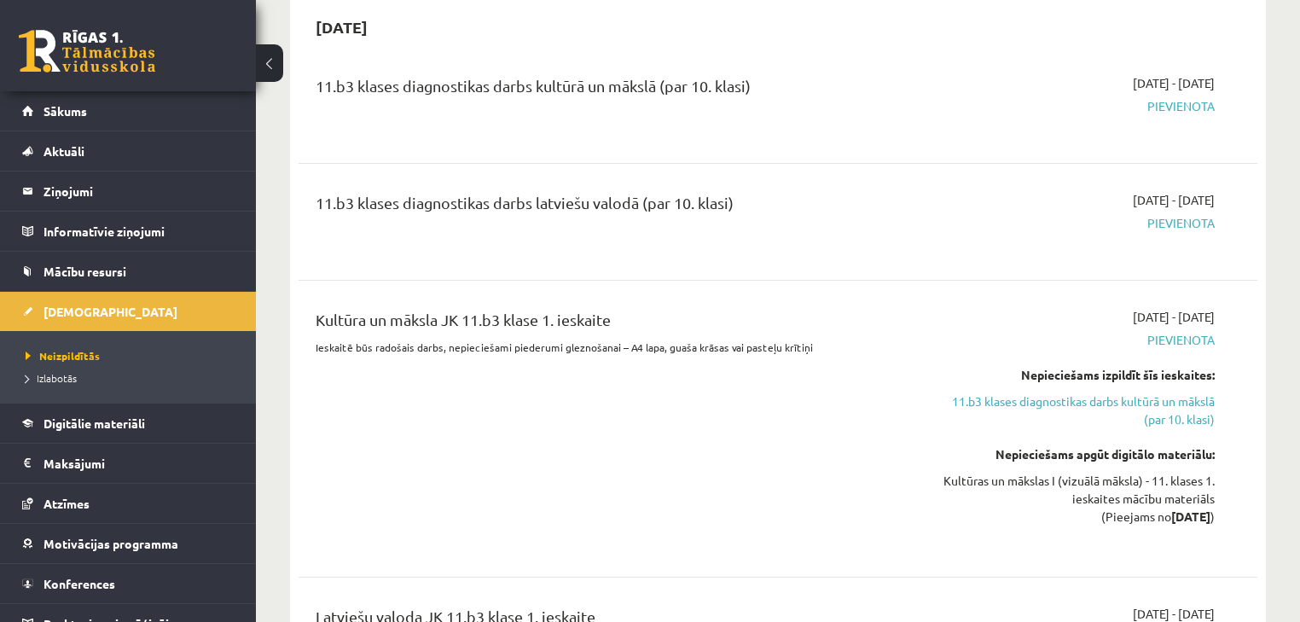
drag, startPoint x: 584, startPoint y: 272, endPoint x: 612, endPoint y: 353, distance: 85.5
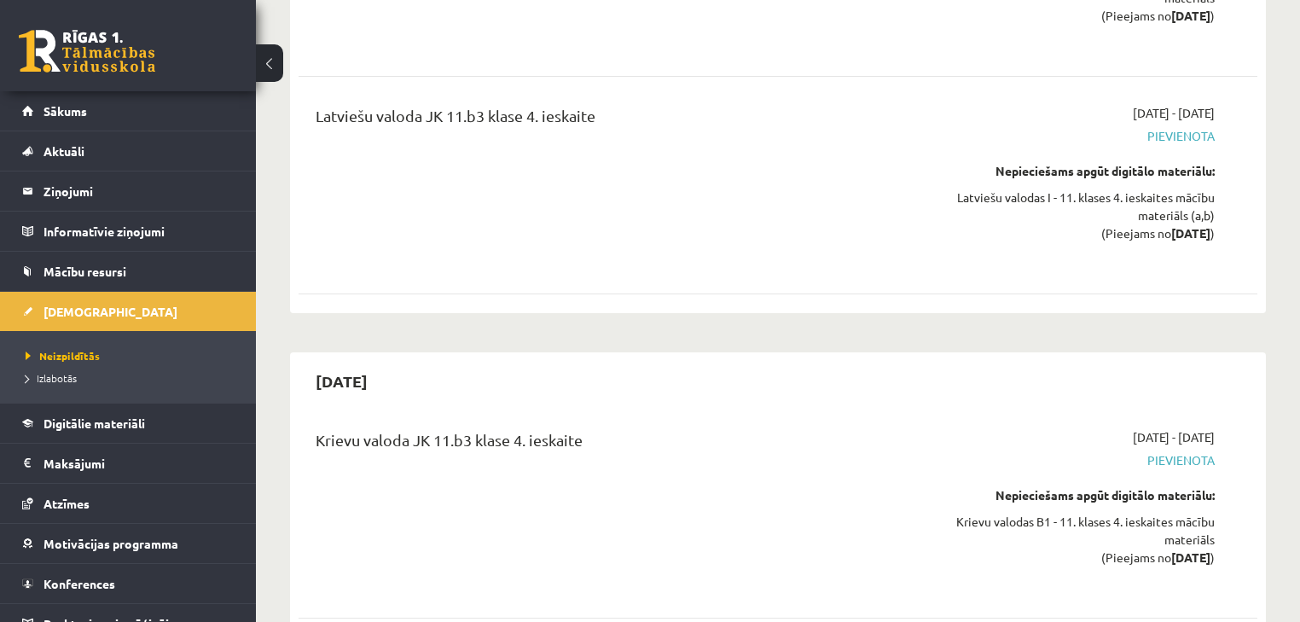
scroll to position [11076, 0]
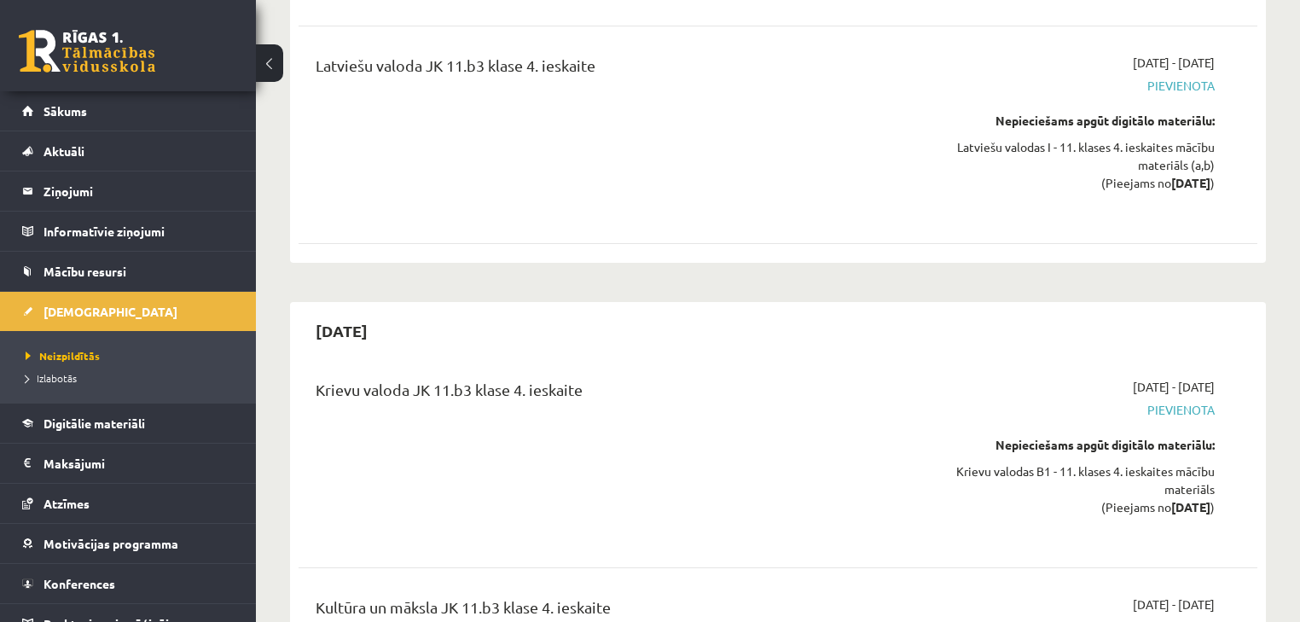
drag, startPoint x: 612, startPoint y: 353, endPoint x: 698, endPoint y: 444, distance: 124.9
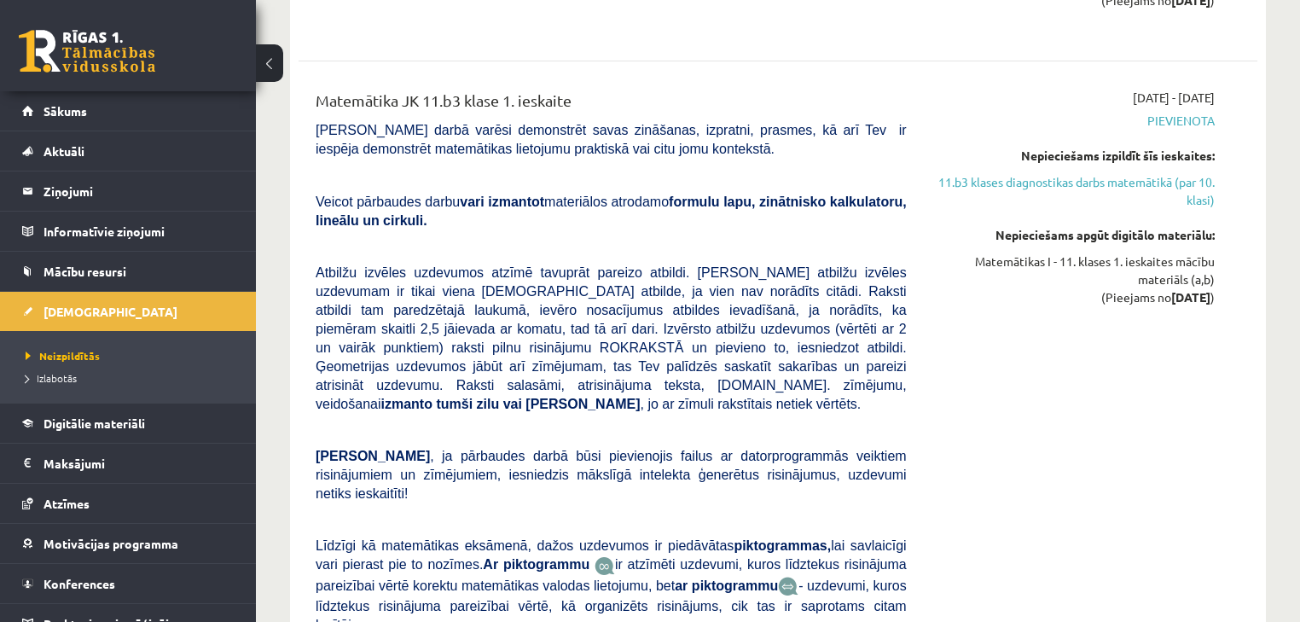
scroll to position [0, 0]
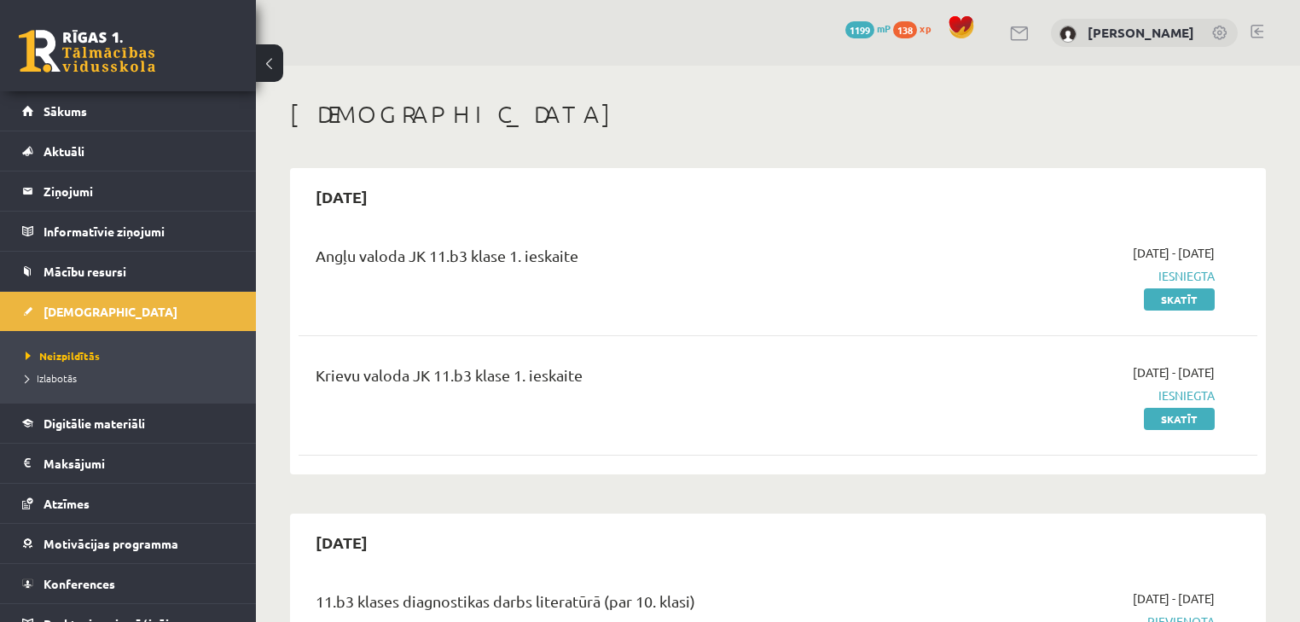
drag, startPoint x: 707, startPoint y: 368, endPoint x: 785, endPoint y: -83, distance: 457.2
click at [70, 92] on link "Sākums" at bounding box center [128, 110] width 212 height 39
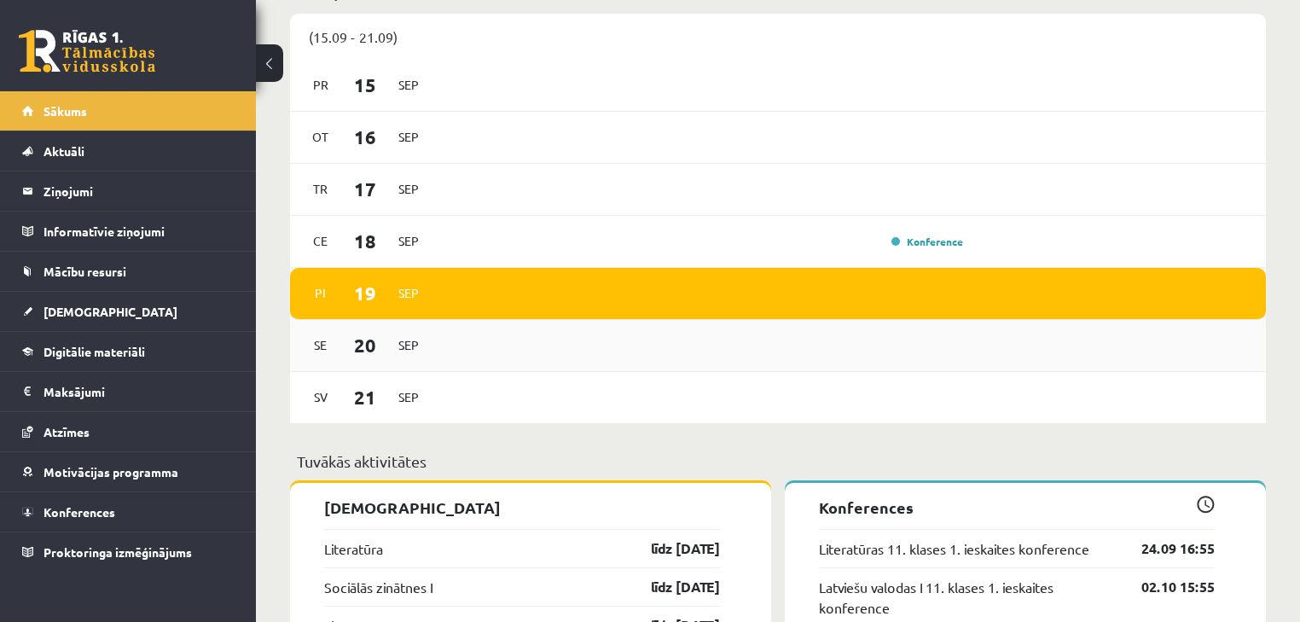
scroll to position [1114, 0]
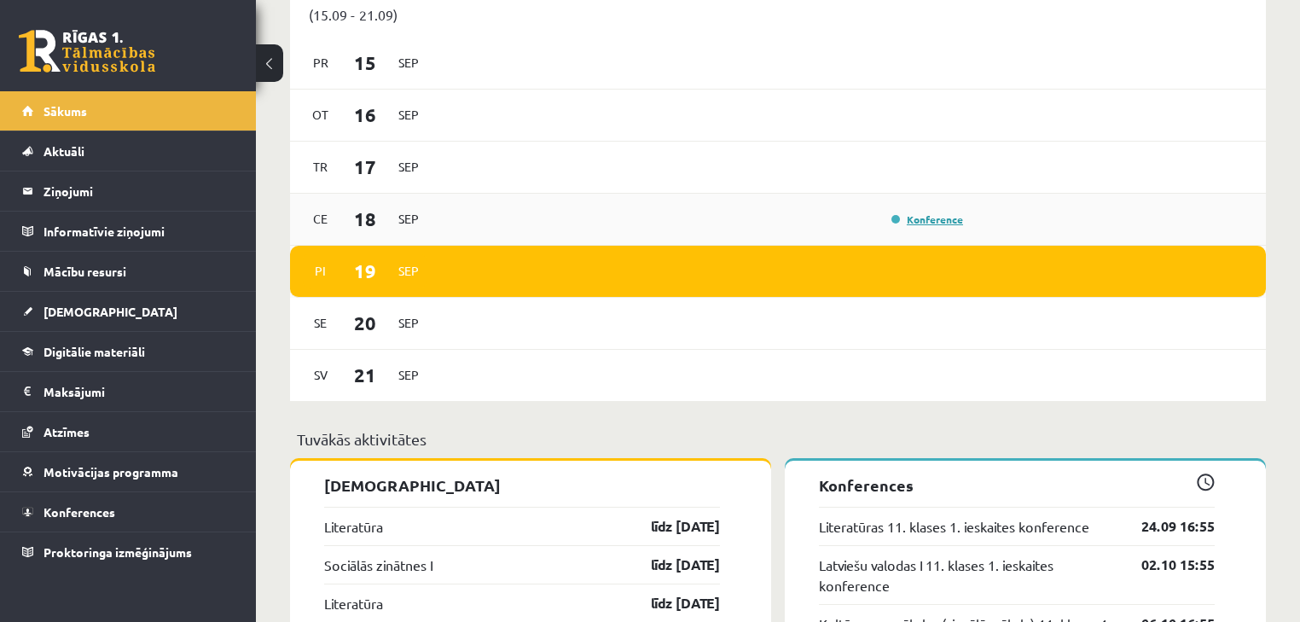
click at [951, 221] on link "Konference" at bounding box center [928, 219] width 72 height 14
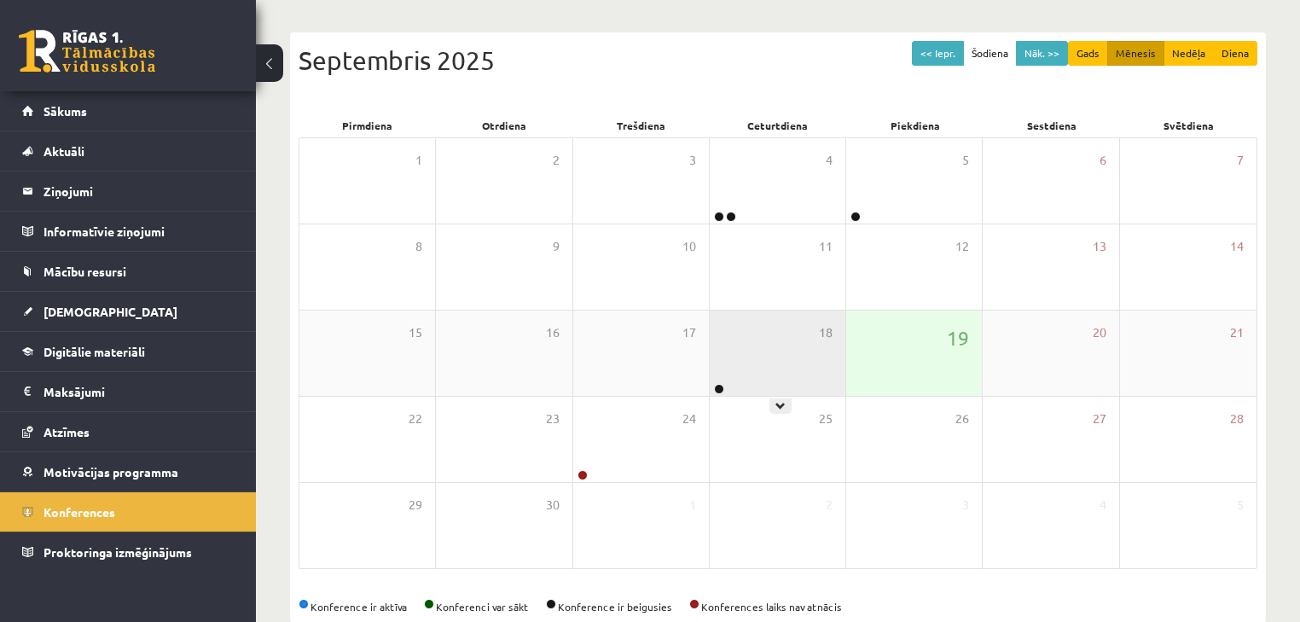
scroll to position [159, 0]
click at [794, 368] on div "18" at bounding box center [778, 352] width 136 height 85
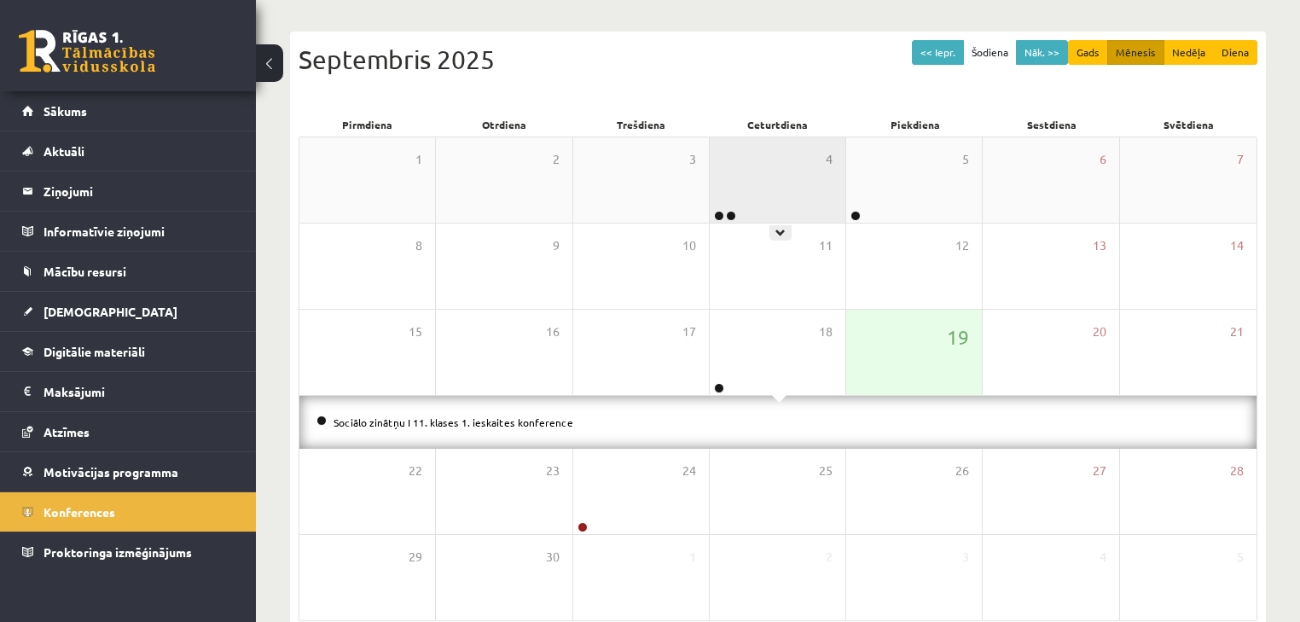
click at [775, 176] on div "4" at bounding box center [778, 179] width 136 height 85
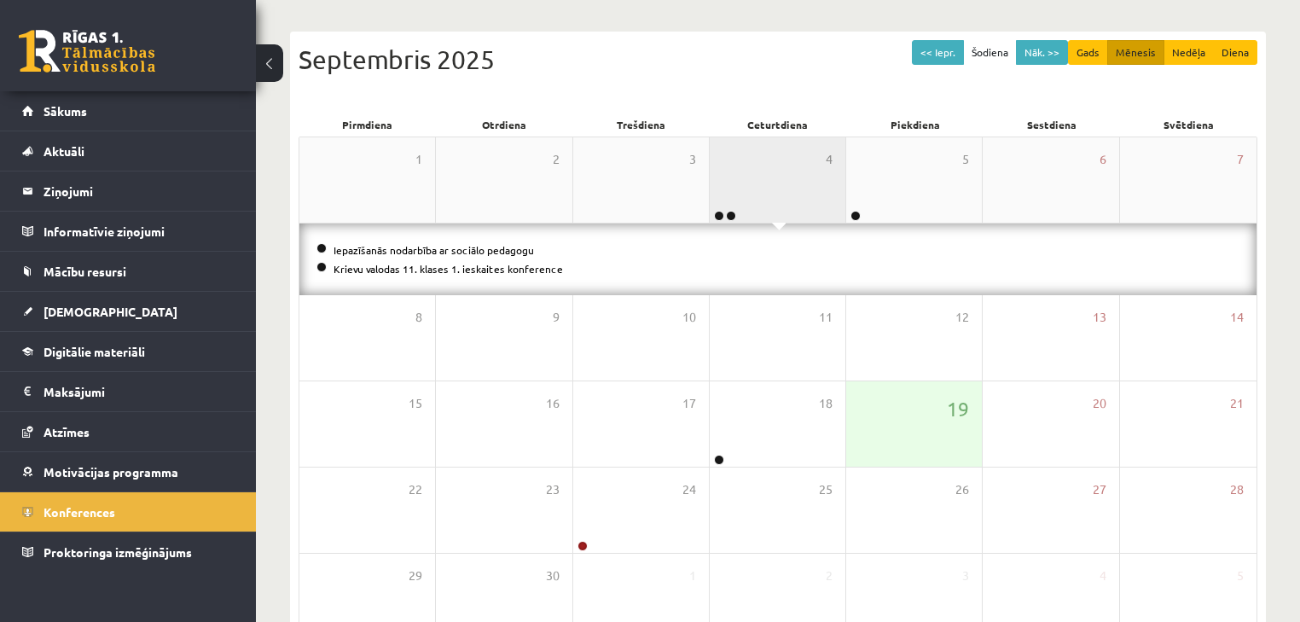
click at [821, 183] on div "4" at bounding box center [778, 179] width 136 height 85
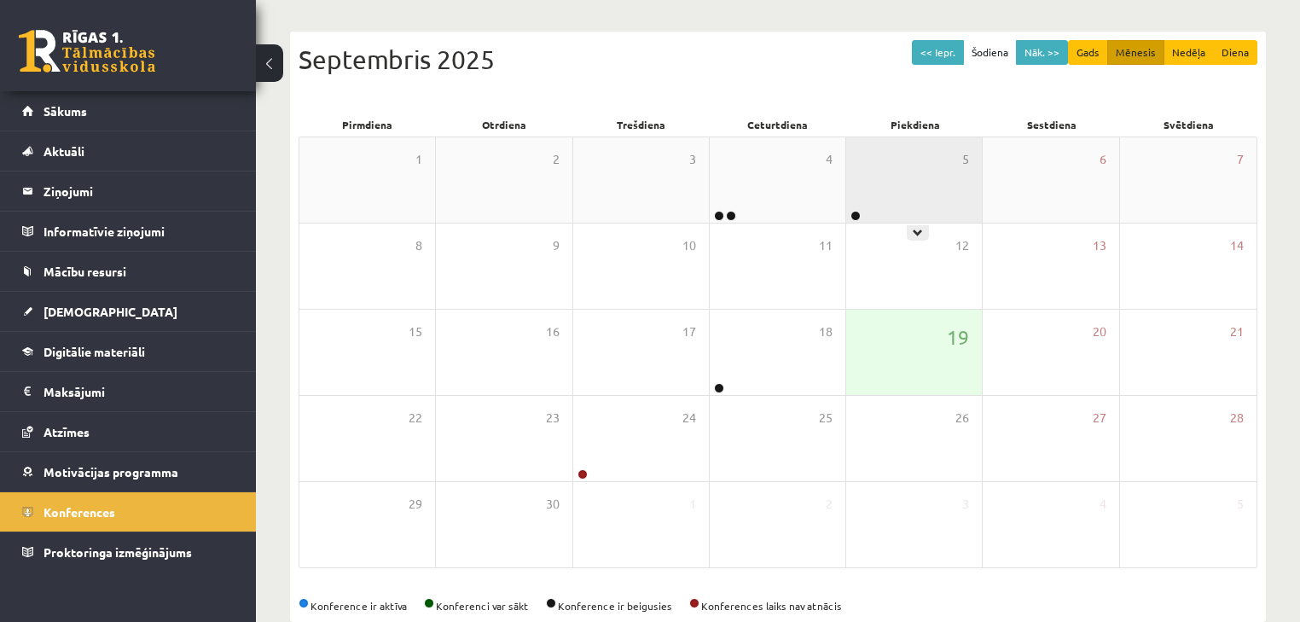
click at [912, 172] on div "5" at bounding box center [914, 179] width 136 height 85
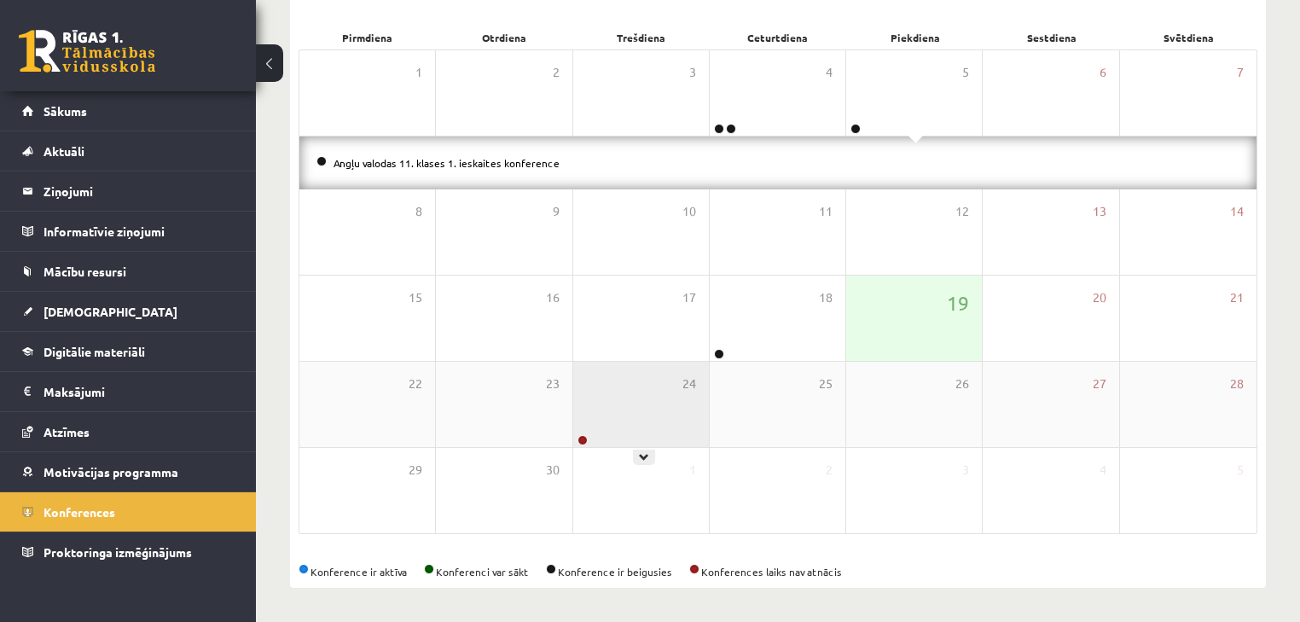
click at [611, 390] on div "24" at bounding box center [641, 404] width 136 height 85
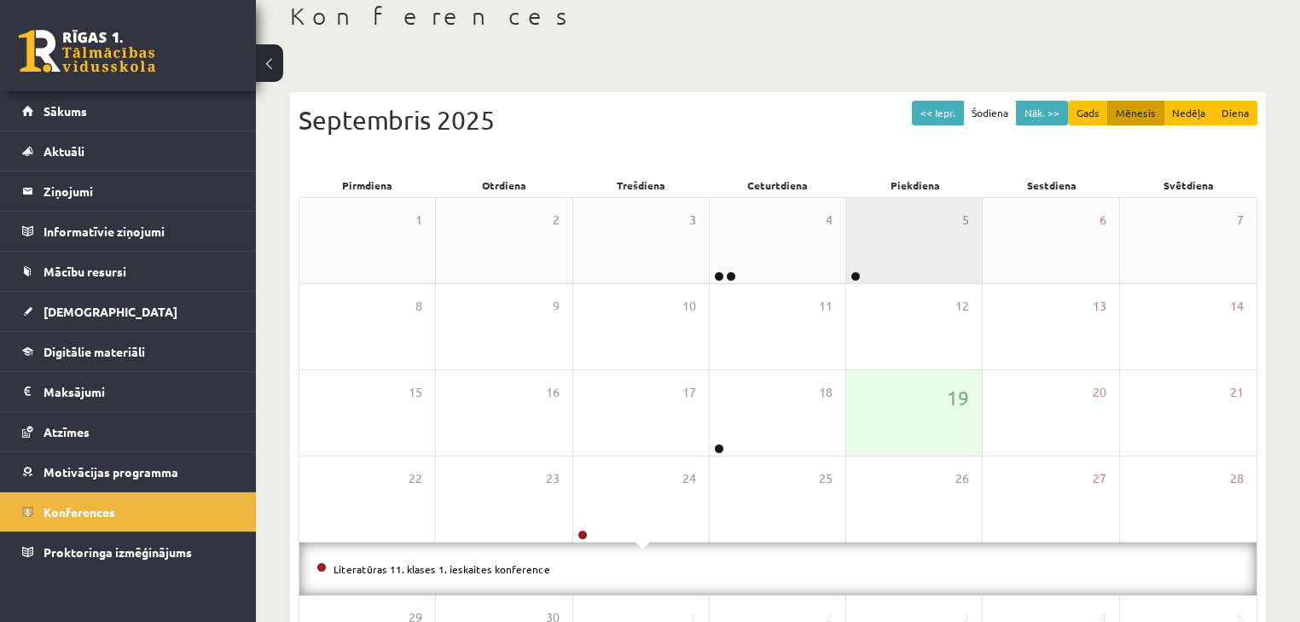
scroll to position [63, 0]
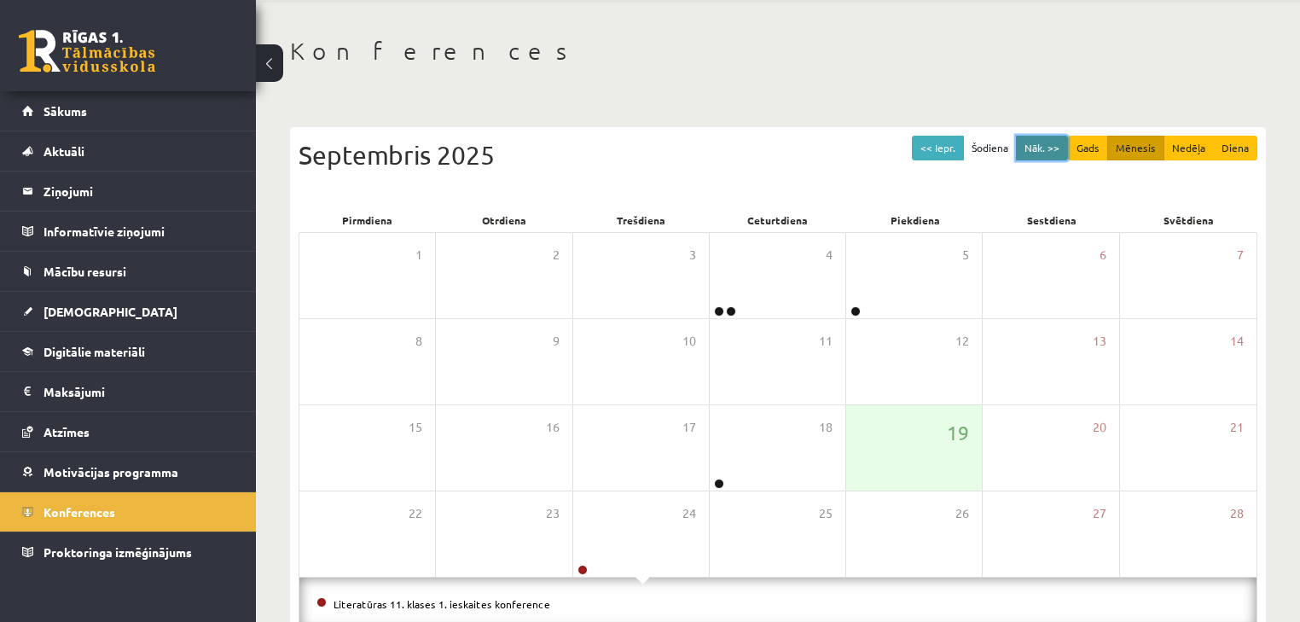
click at [1034, 151] on button "Nāk. >>" at bounding box center [1042, 148] width 52 height 25
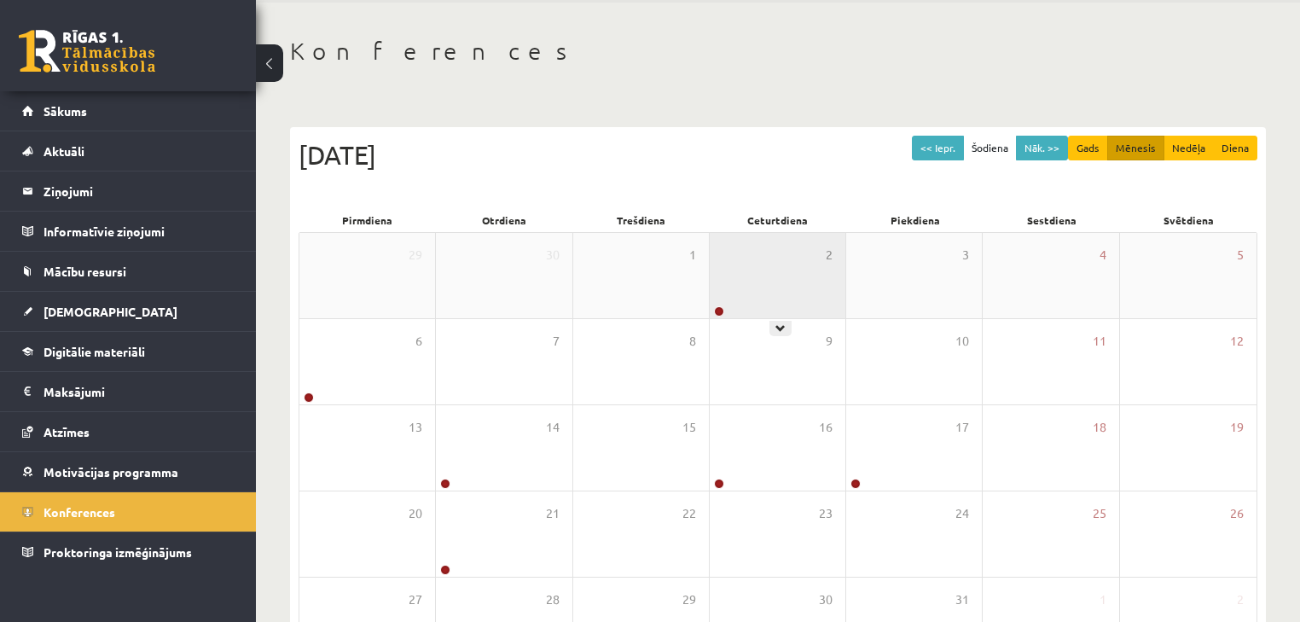
click at [829, 276] on div "2" at bounding box center [778, 275] width 136 height 85
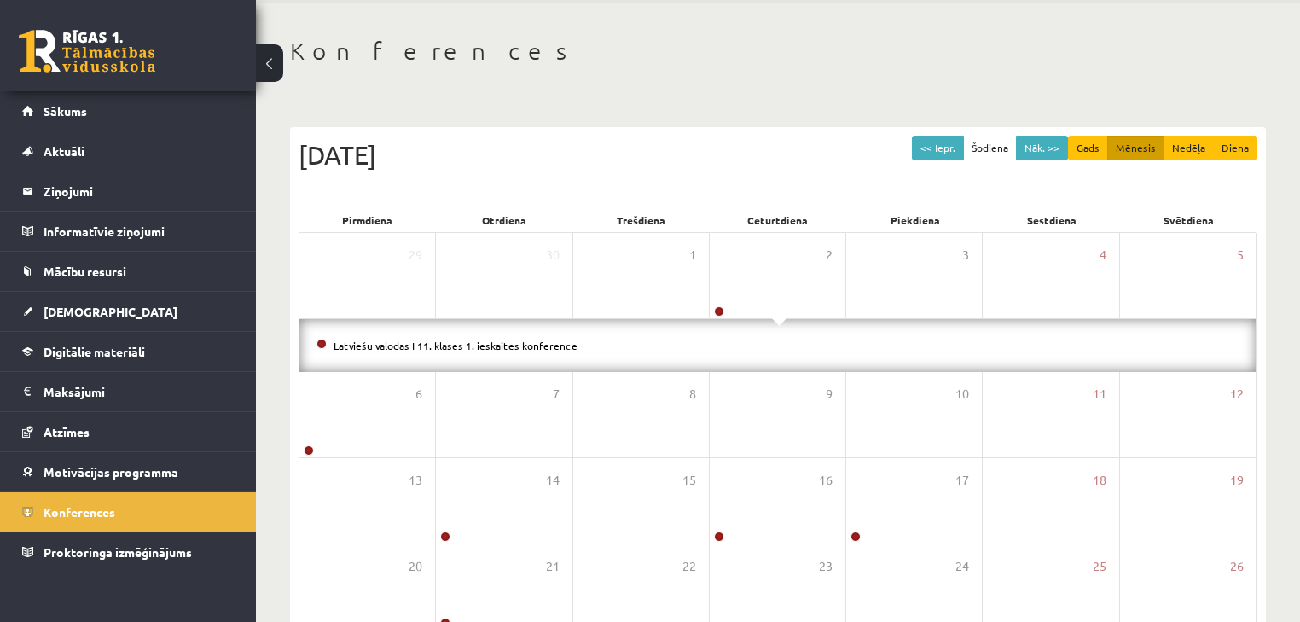
click at [290, 423] on div "<< Iepr. Šodiena Nāk. >> Gads Mēnesis Nedēļa Diena Oktobris 2025 Pirmdiena Otrd…" at bounding box center [778, 448] width 976 height 643
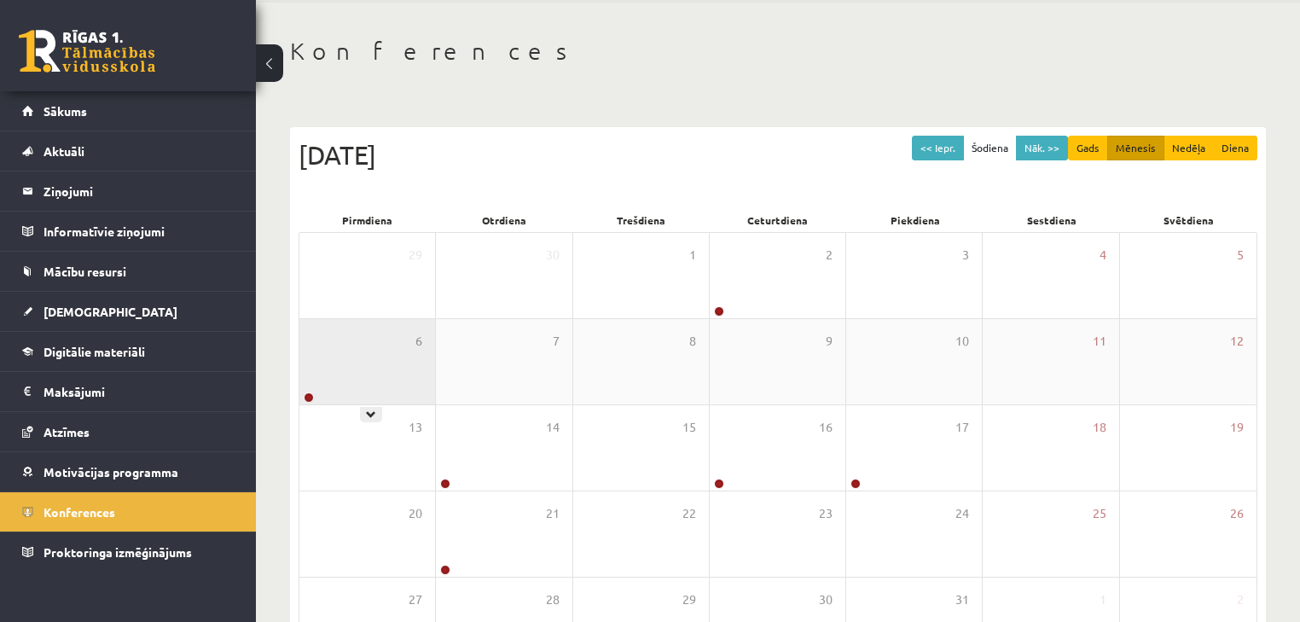
click at [416, 386] on div "6" at bounding box center [368, 361] width 136 height 85
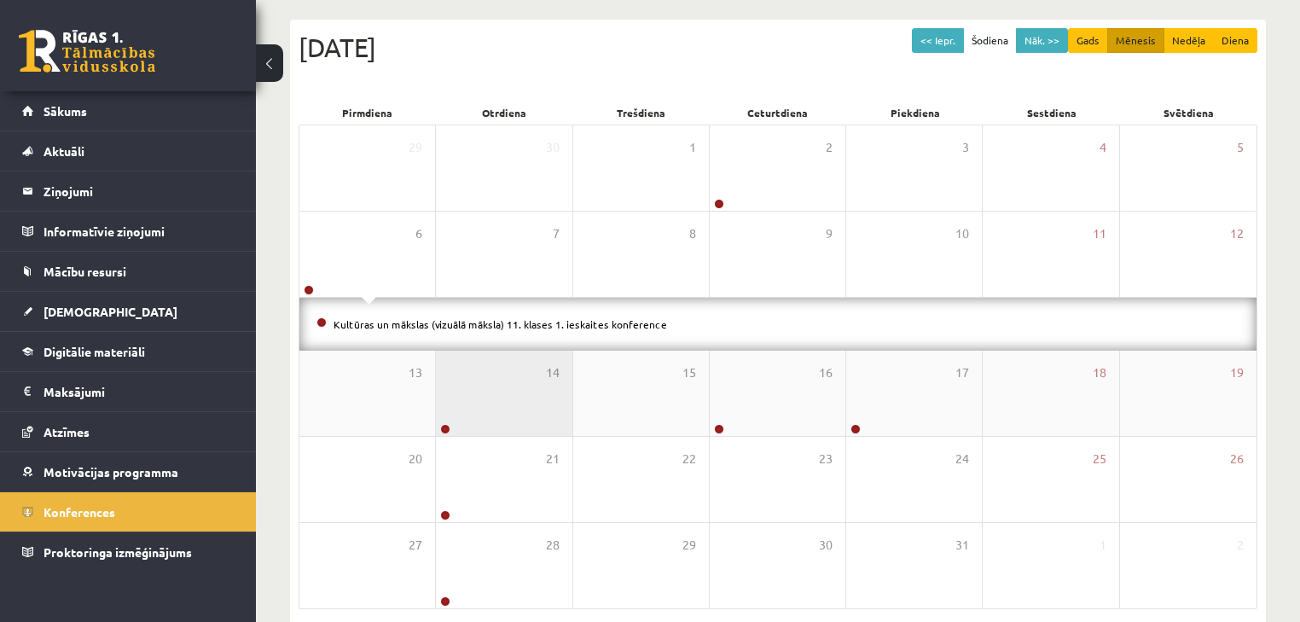
scroll to position [177, 0]
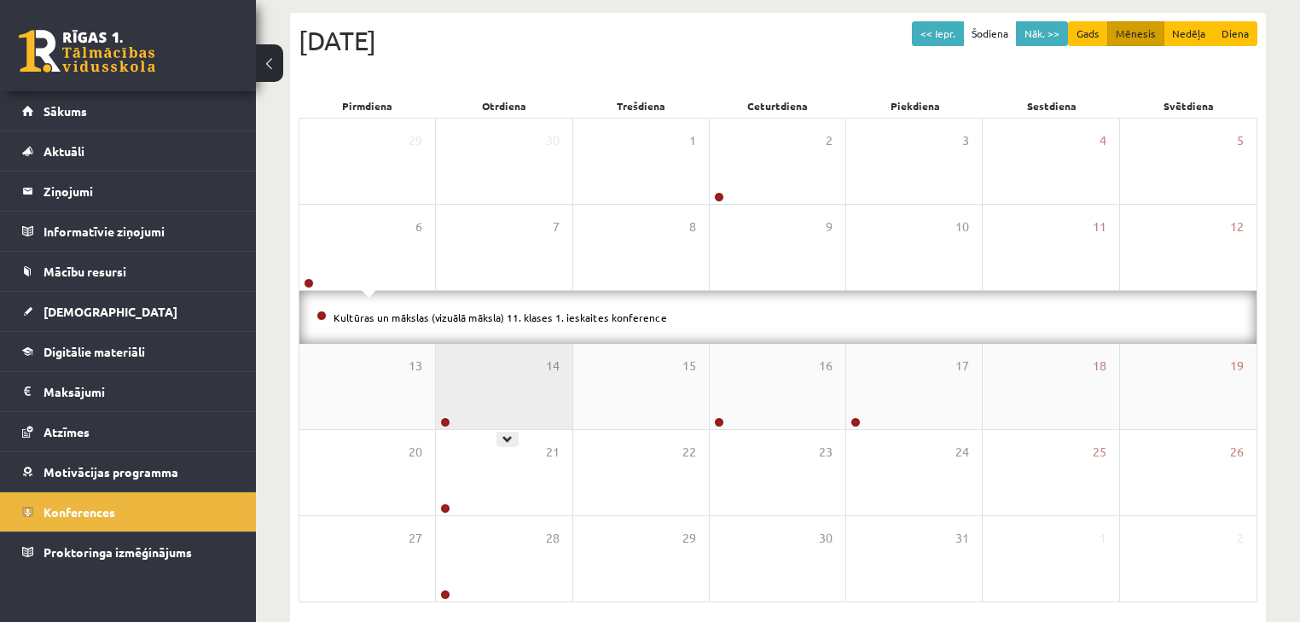
click at [437, 386] on div "14" at bounding box center [504, 386] width 136 height 85
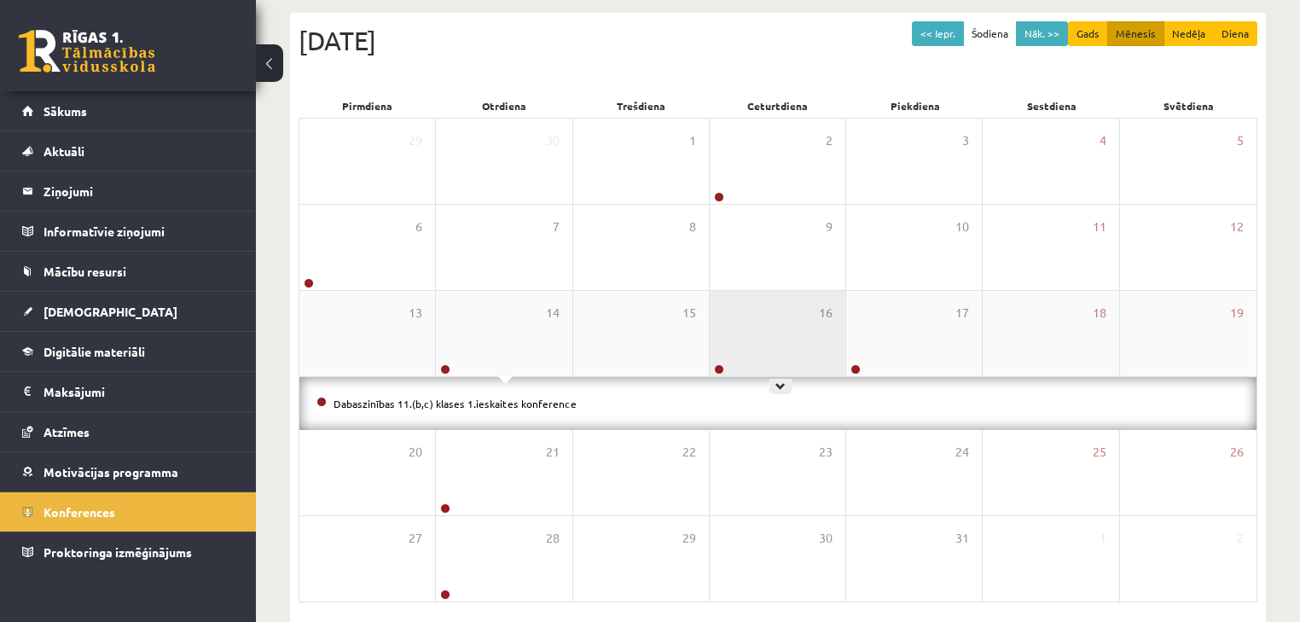
click at [741, 328] on div "16" at bounding box center [778, 333] width 136 height 85
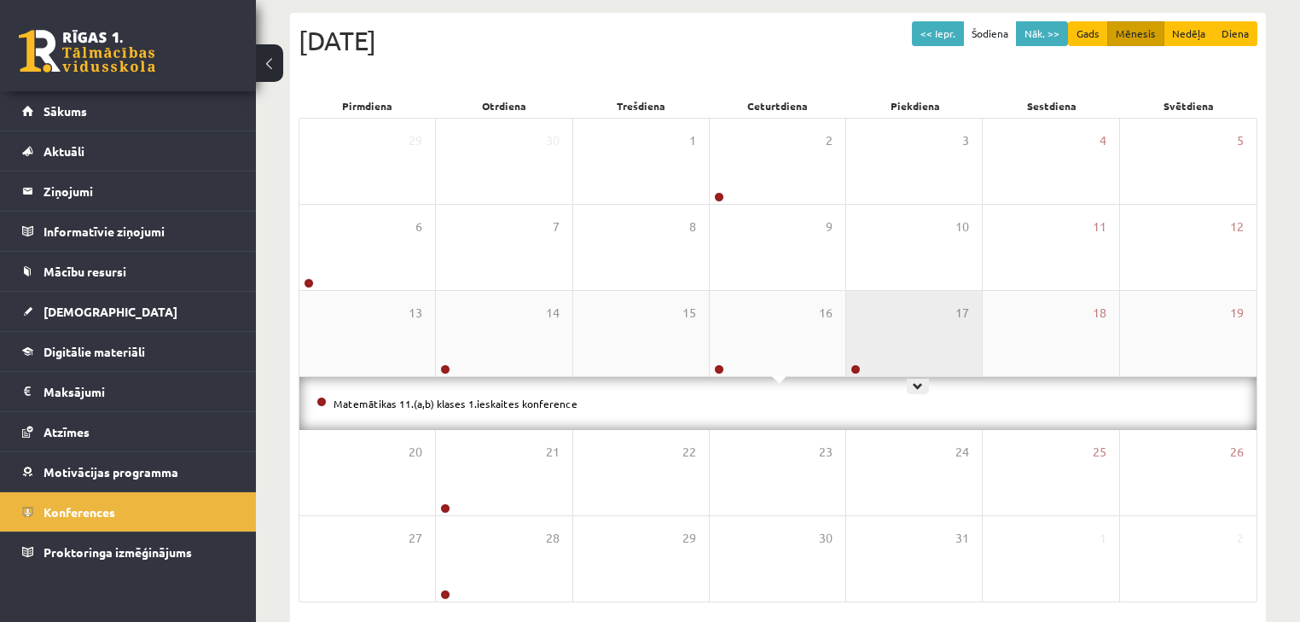
click at [871, 321] on div "17" at bounding box center [914, 333] width 136 height 85
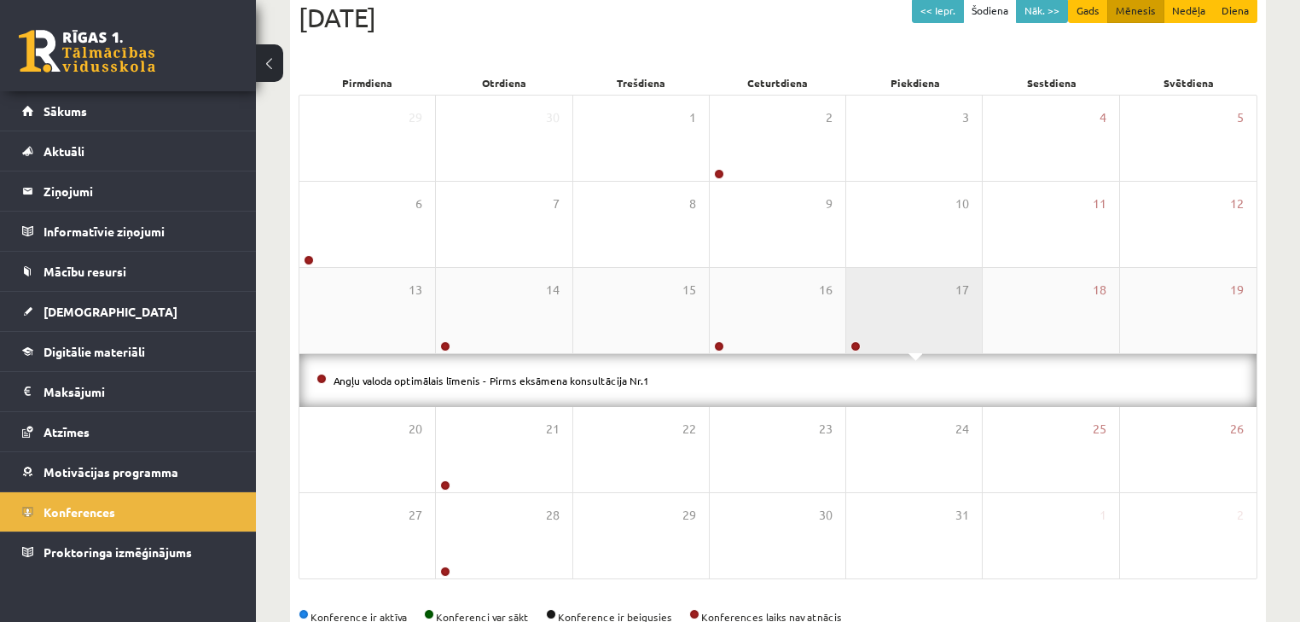
scroll to position [246, 0]
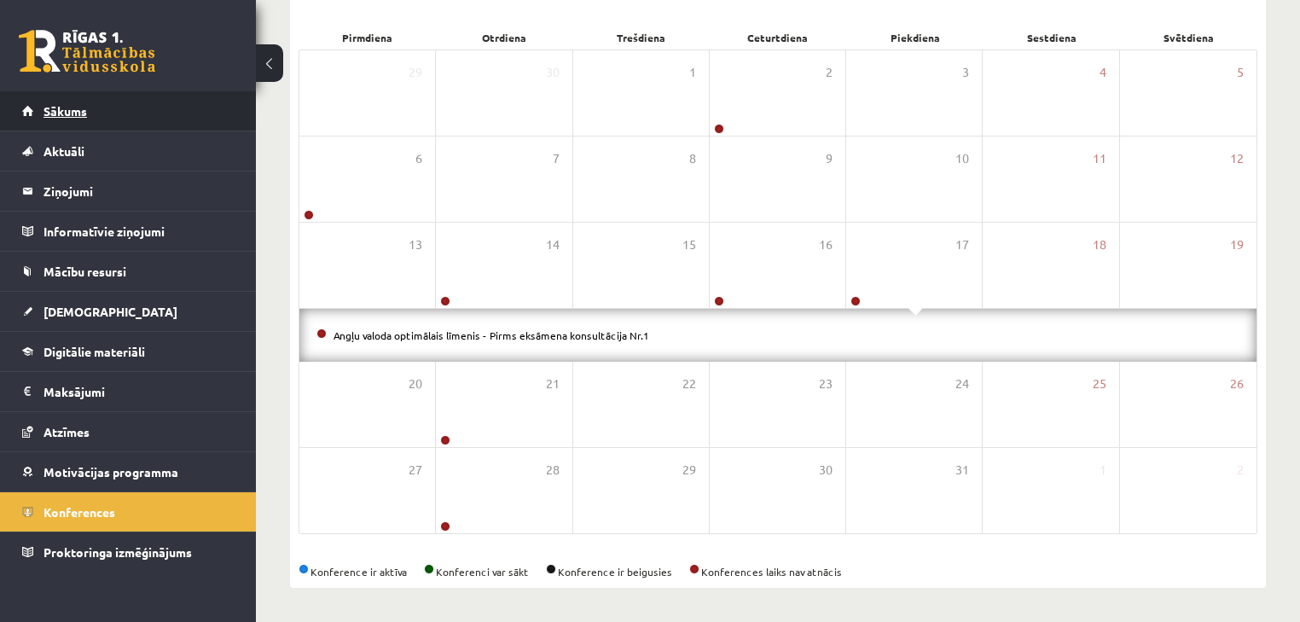
click at [72, 108] on span "Sākums" at bounding box center [66, 110] width 44 height 15
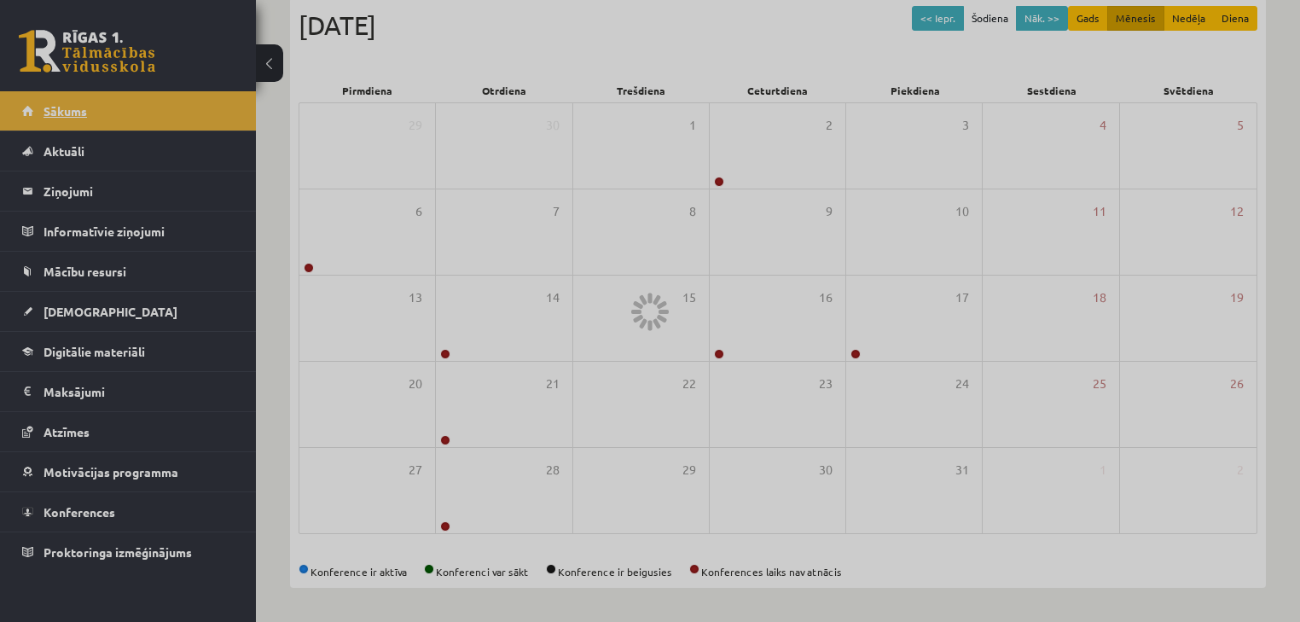
scroll to position [192, 0]
